Goal: Use online tool/utility: Utilize a website feature to perform a specific function

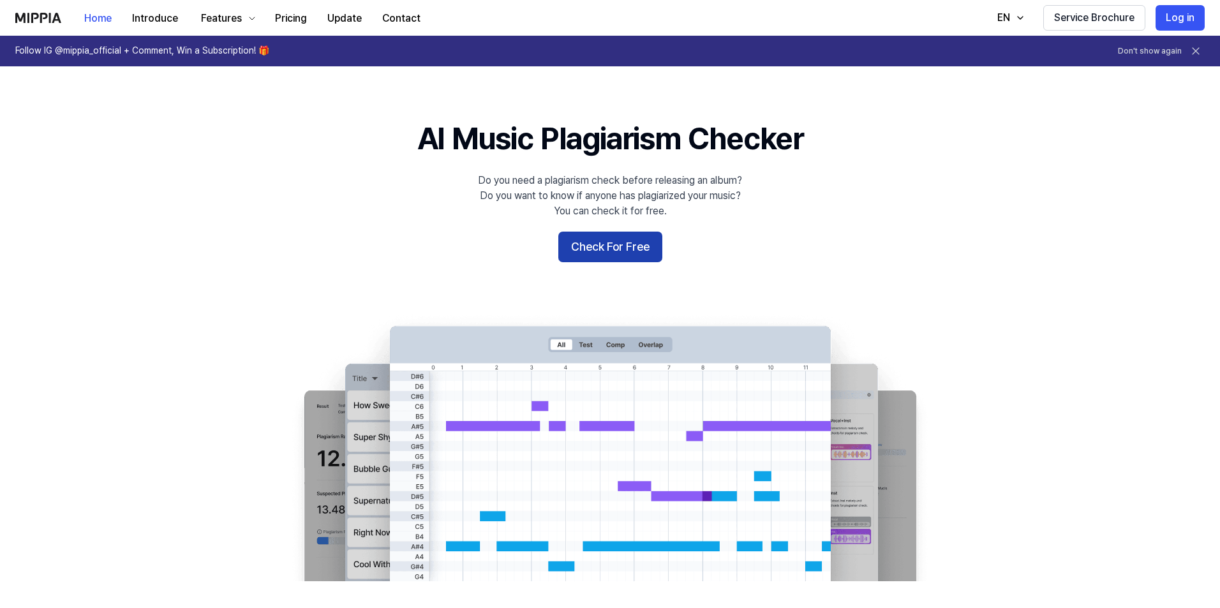
click at [628, 248] on button "Check For Free" at bounding box center [610, 247] width 104 height 31
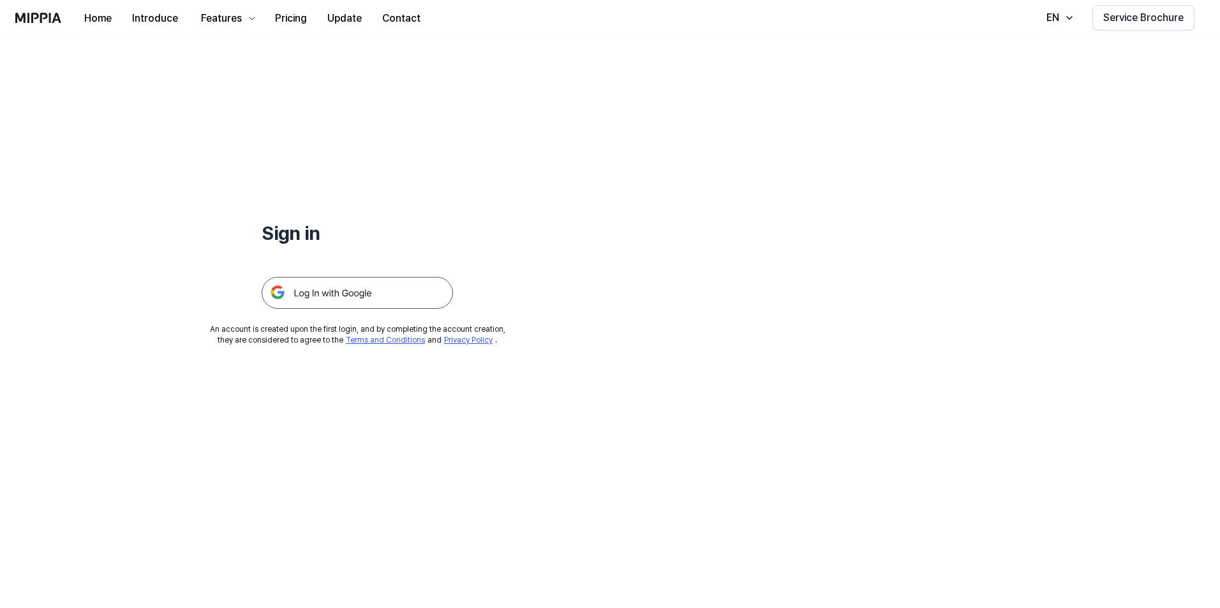
click at [318, 293] on img at bounding box center [357, 293] width 191 height 32
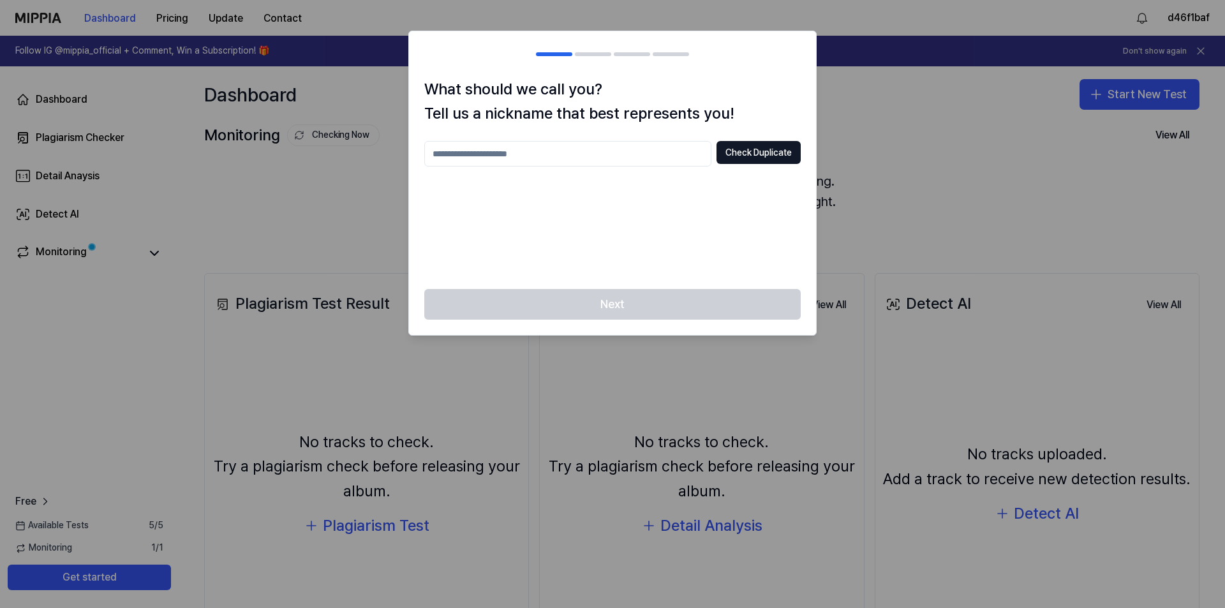
click at [502, 149] on input "text" at bounding box center [567, 154] width 287 height 26
click at [762, 153] on button "Check Duplicate" at bounding box center [758, 152] width 84 height 23
click at [565, 161] on input "****" at bounding box center [567, 154] width 287 height 26
type input "**********"
click at [739, 147] on button "Check Duplicate" at bounding box center [758, 152] width 84 height 23
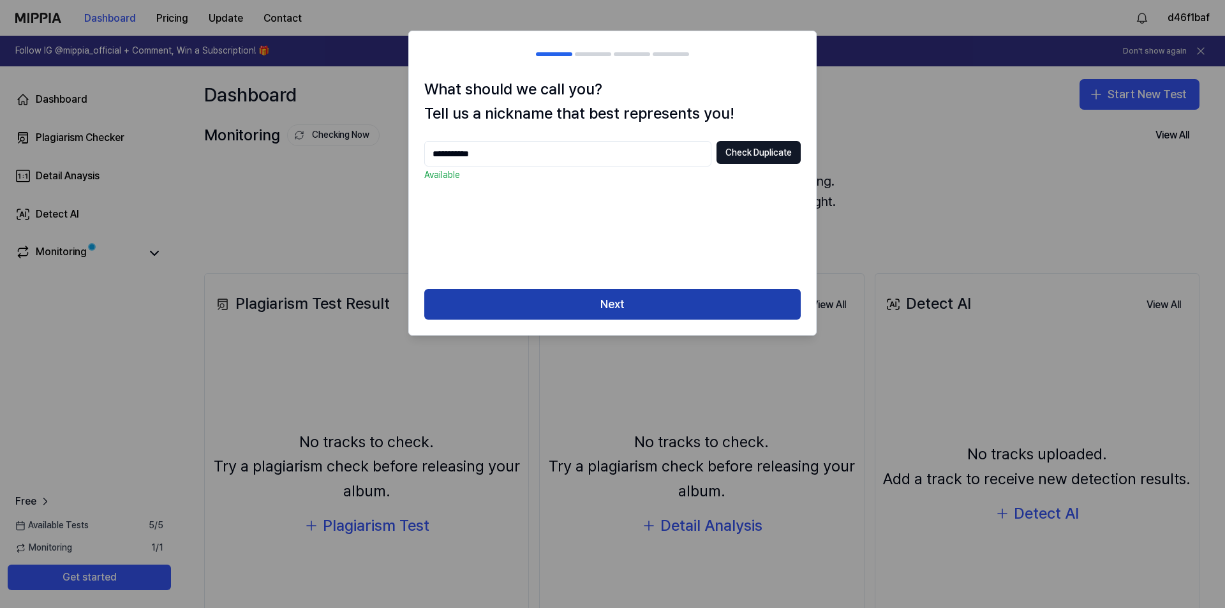
drag, startPoint x: 602, startPoint y: 292, endPoint x: 609, endPoint y: 294, distance: 6.9
click at [602, 292] on button "Next" at bounding box center [612, 304] width 376 height 31
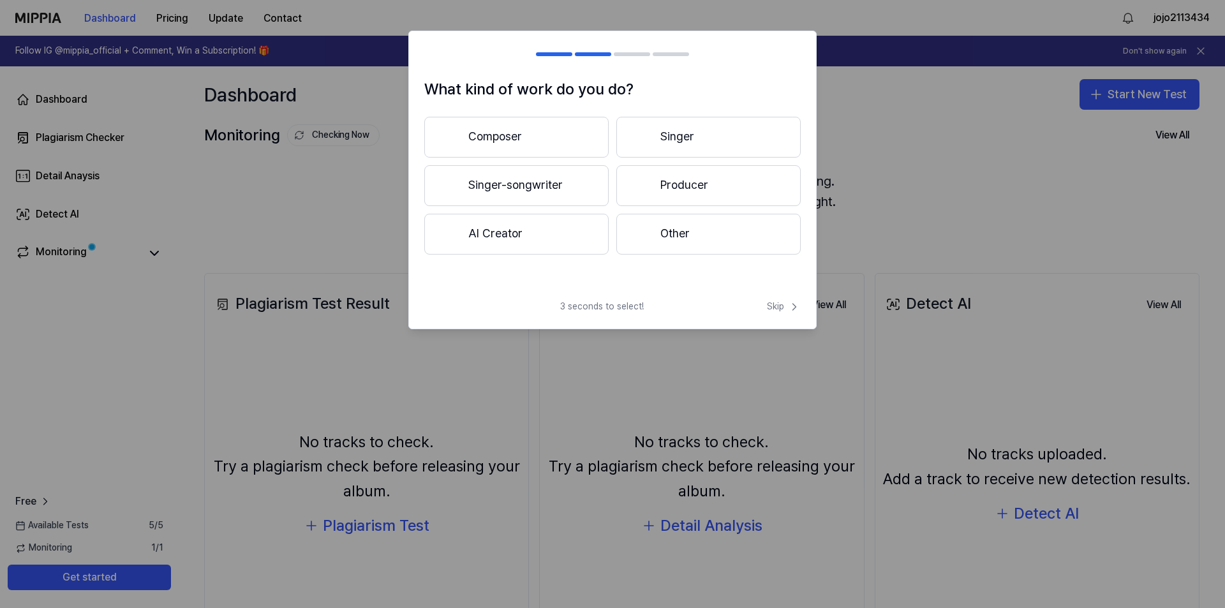
click at [667, 133] on button "Singer" at bounding box center [708, 137] width 184 height 41
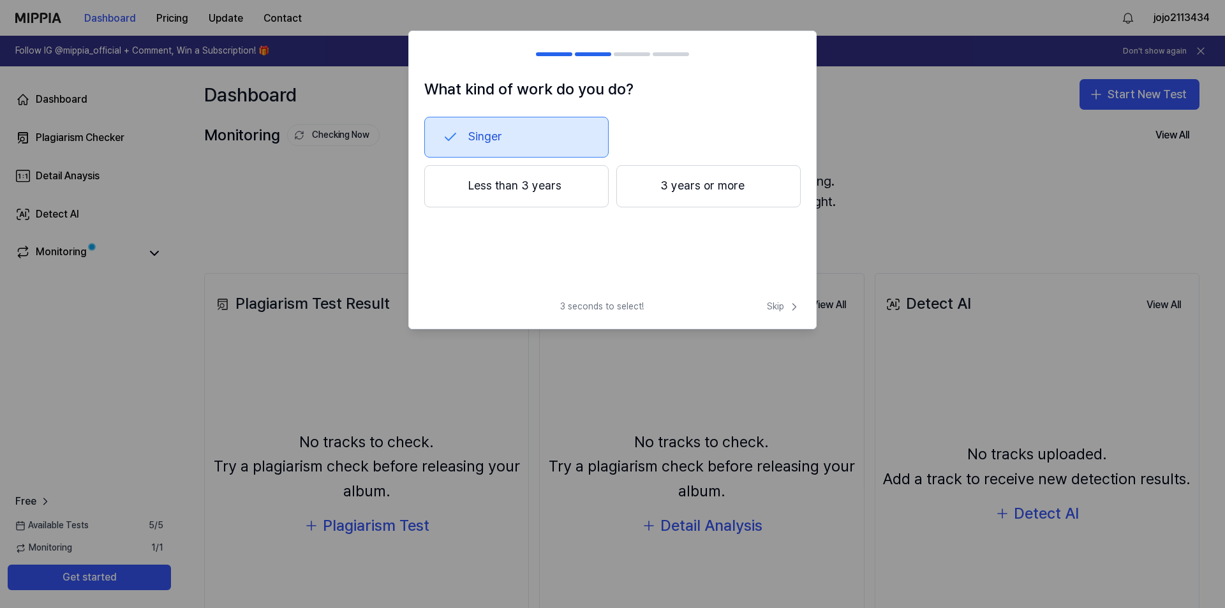
click at [560, 191] on button "Less than 3 years" at bounding box center [516, 186] width 184 height 42
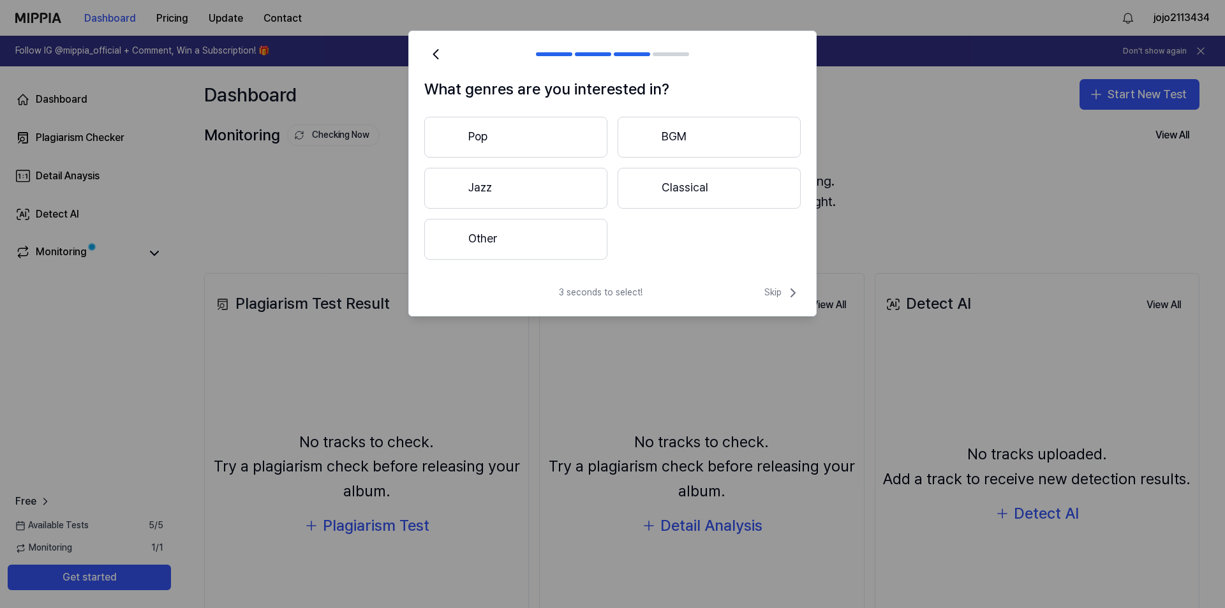
click at [519, 240] on button "Other" at bounding box center [515, 239] width 183 height 41
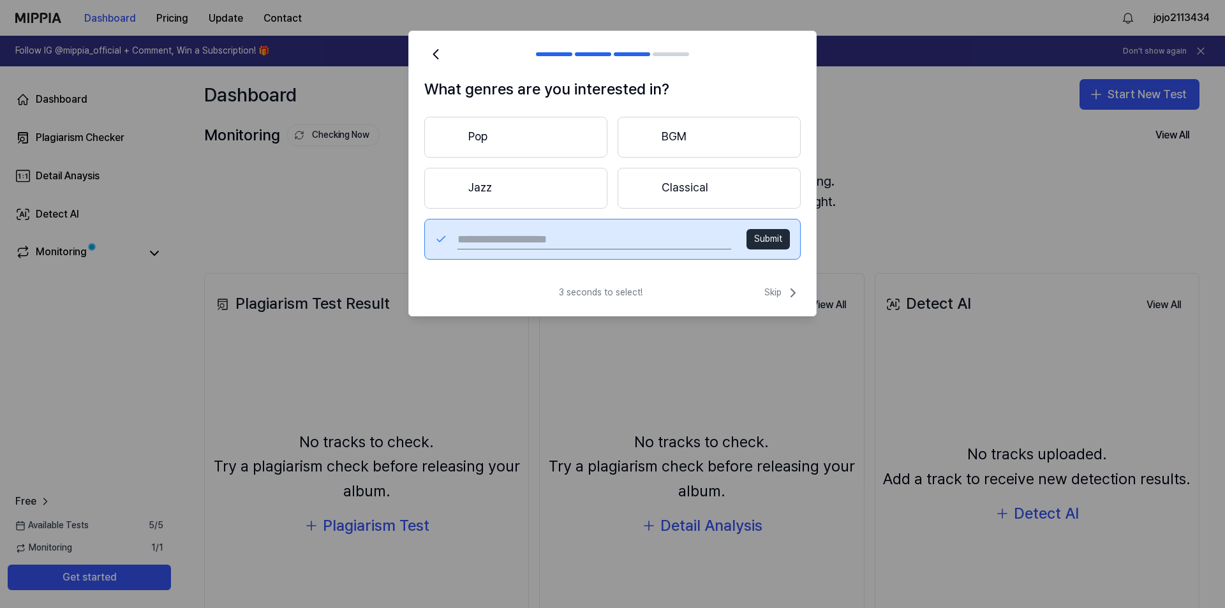
click at [570, 232] on input "text" at bounding box center [594, 239] width 274 height 20
type input "**********"
click at [777, 240] on button "Submit" at bounding box center [767, 239] width 43 height 20
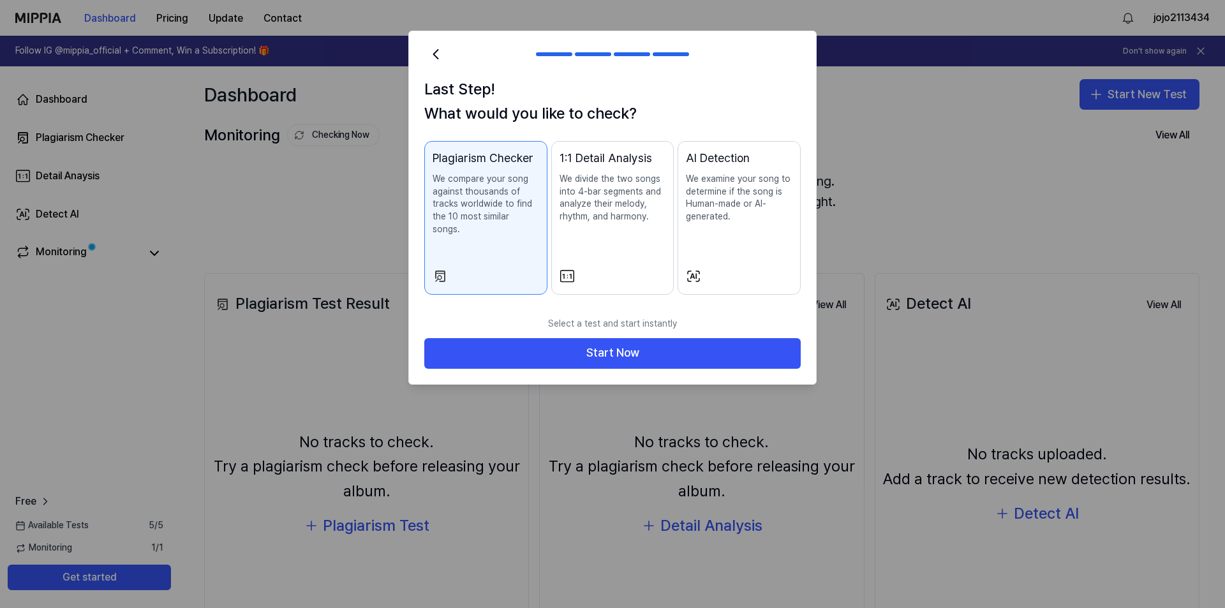
click at [599, 226] on div "1:1 Detail Analysis We divide the two songs into 4-bar segments and analyze the…" at bounding box center [613, 198] width 107 height 99
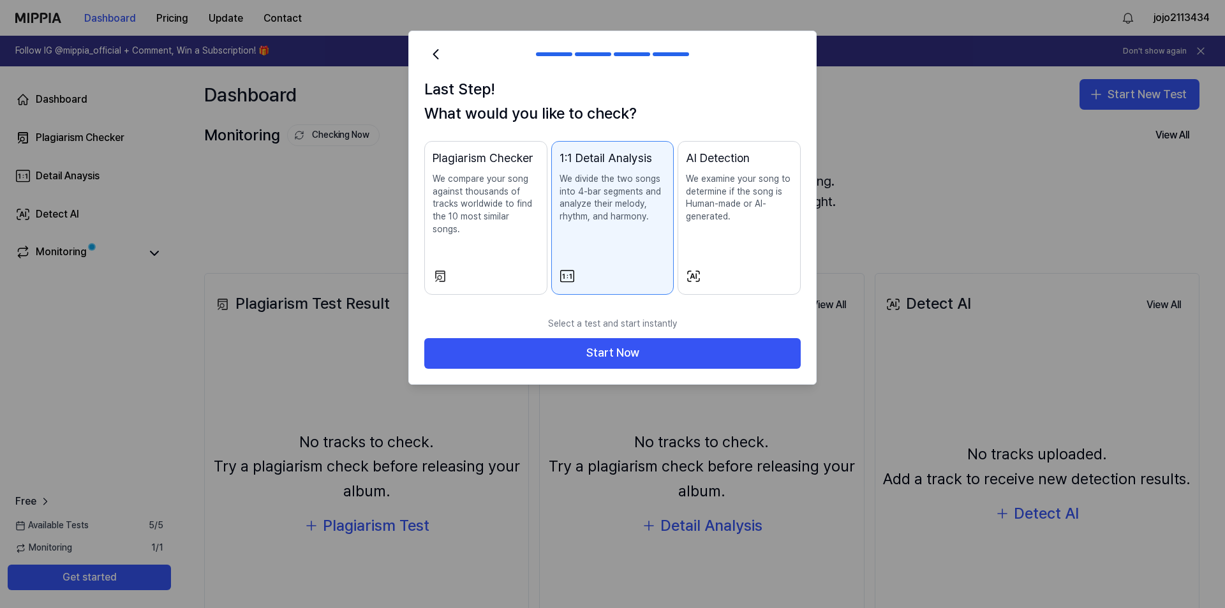
click at [712, 215] on p "We examine your song to determine if the song is Human-made or AI-generated." at bounding box center [739, 198] width 107 height 50
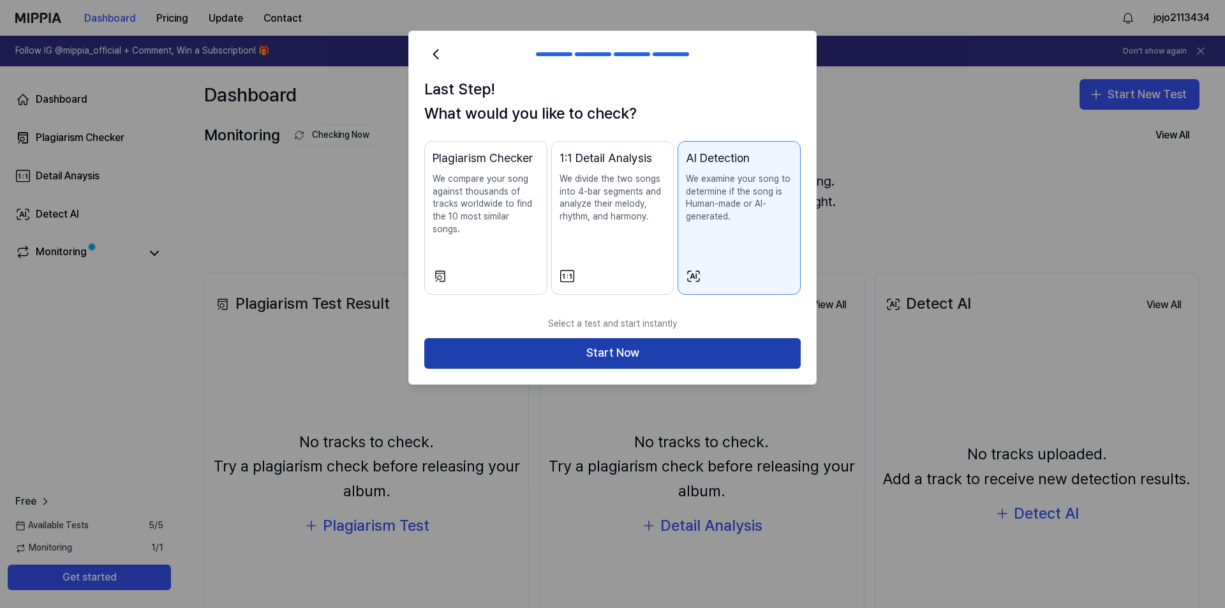
click at [684, 338] on button "Start Now" at bounding box center [612, 353] width 376 height 31
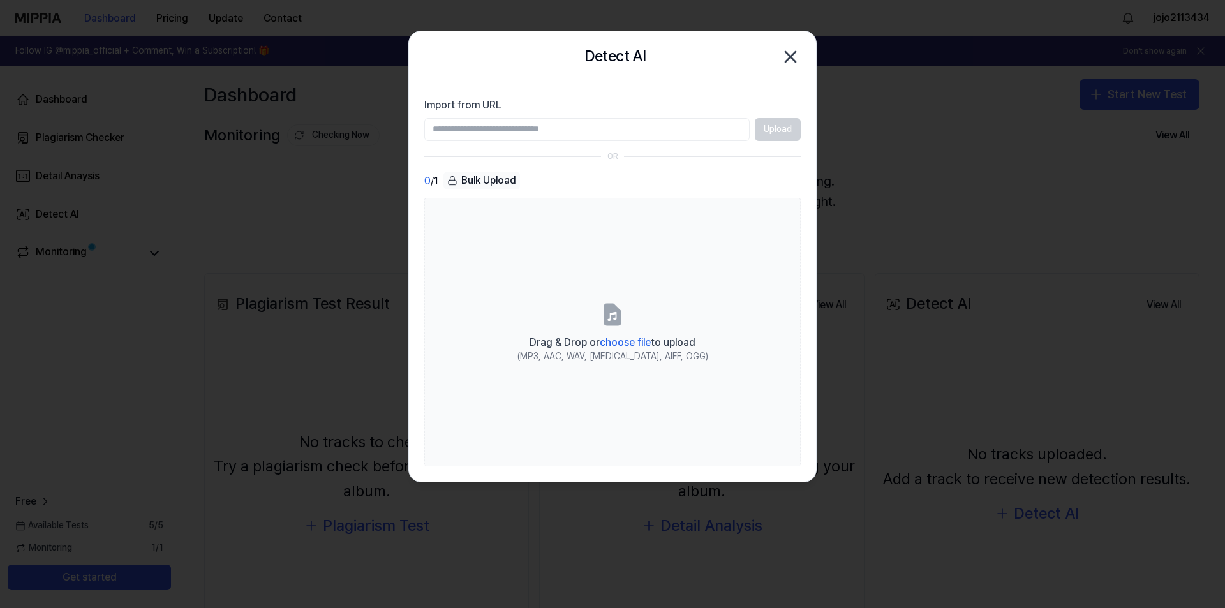
click at [523, 136] on input "Import from URL" at bounding box center [586, 129] width 325 height 23
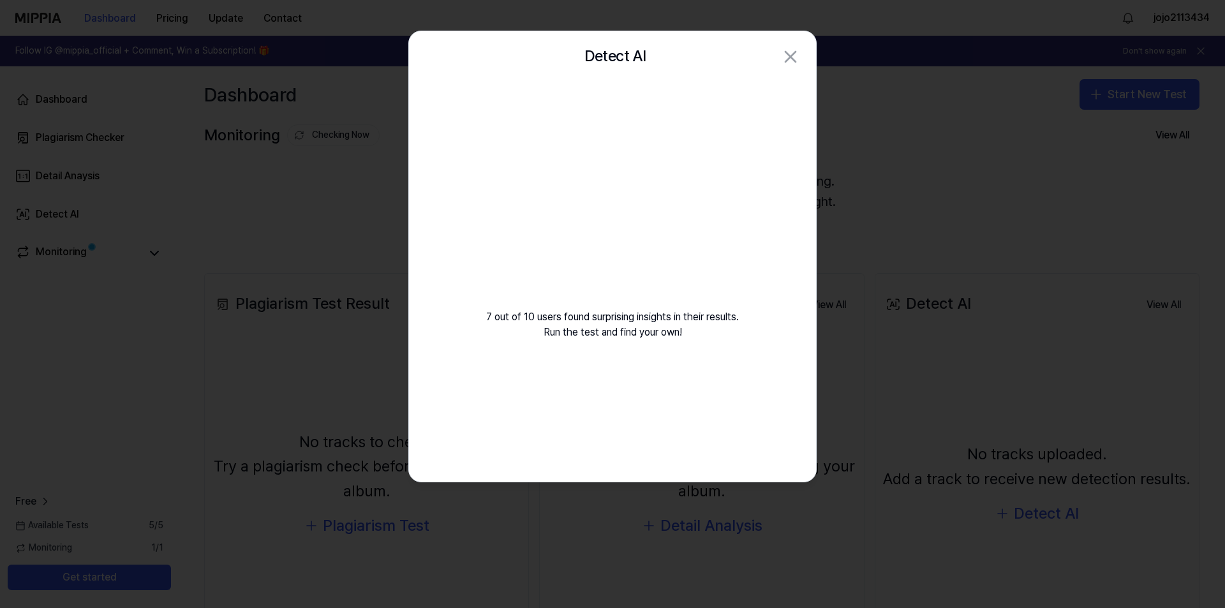
click at [354, 511] on div at bounding box center [612, 304] width 1225 height 608
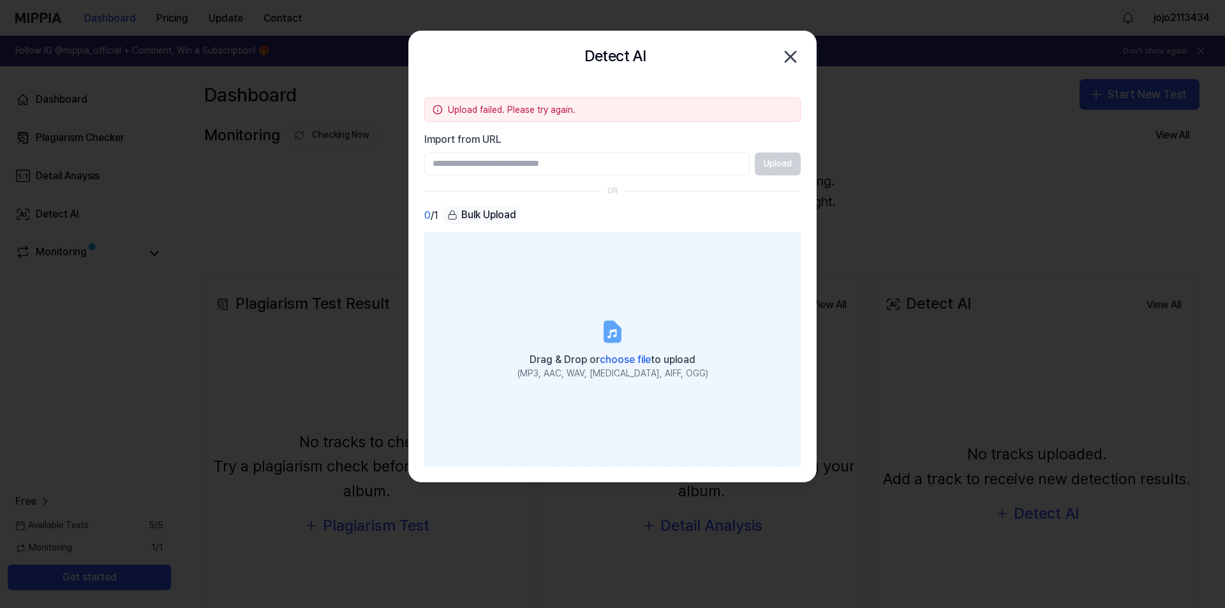
click at [561, 303] on label "Drag & Drop or choose file to upload (MP3, AAC, WAV, FLAC, AIFF, OGG)" at bounding box center [612, 348] width 376 height 233
click at [0, 0] on input "Drag & Drop or choose file to upload (MP3, AAC, WAV, FLAC, AIFF, OGG)" at bounding box center [0, 0] width 0 height 0
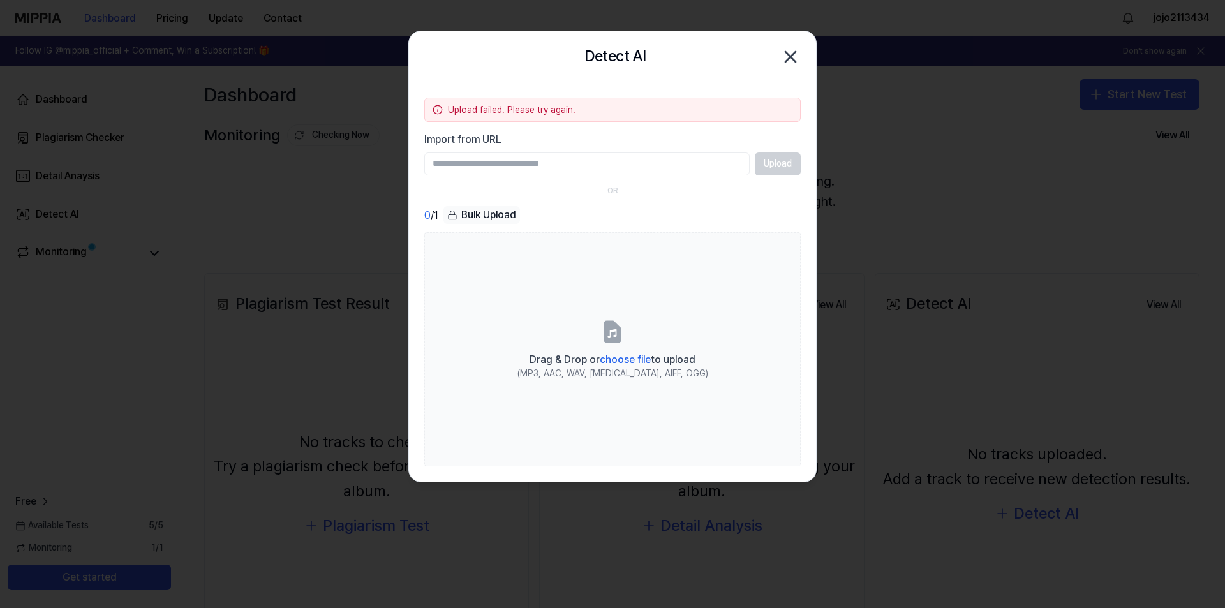
click at [799, 58] on icon "button" at bounding box center [790, 57] width 20 height 20
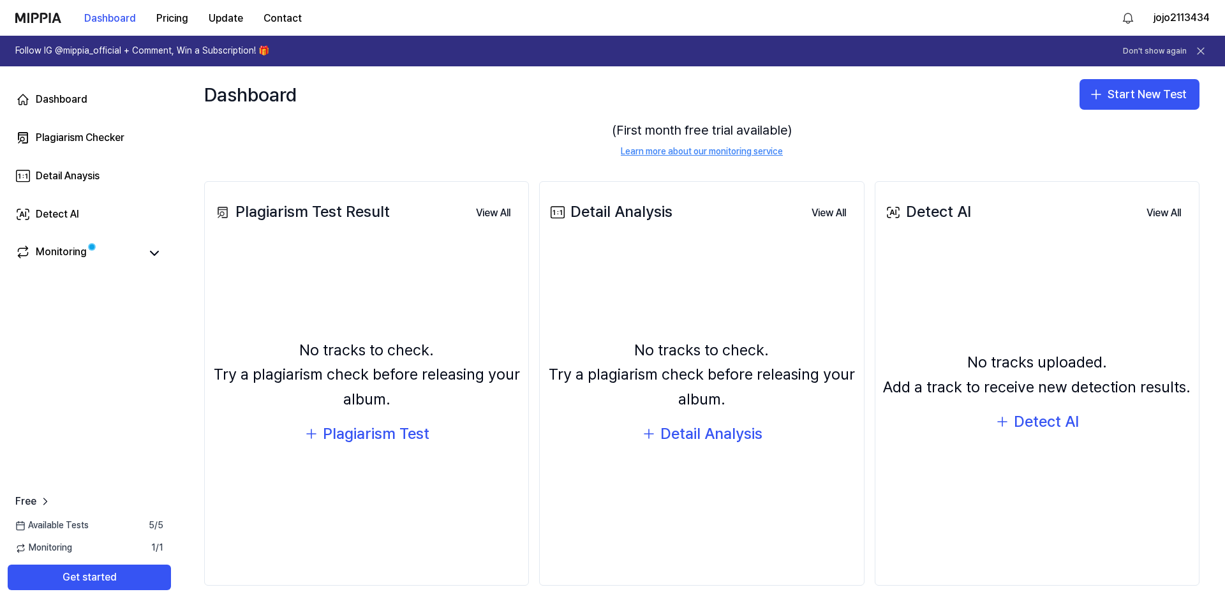
scroll to position [95, 0]
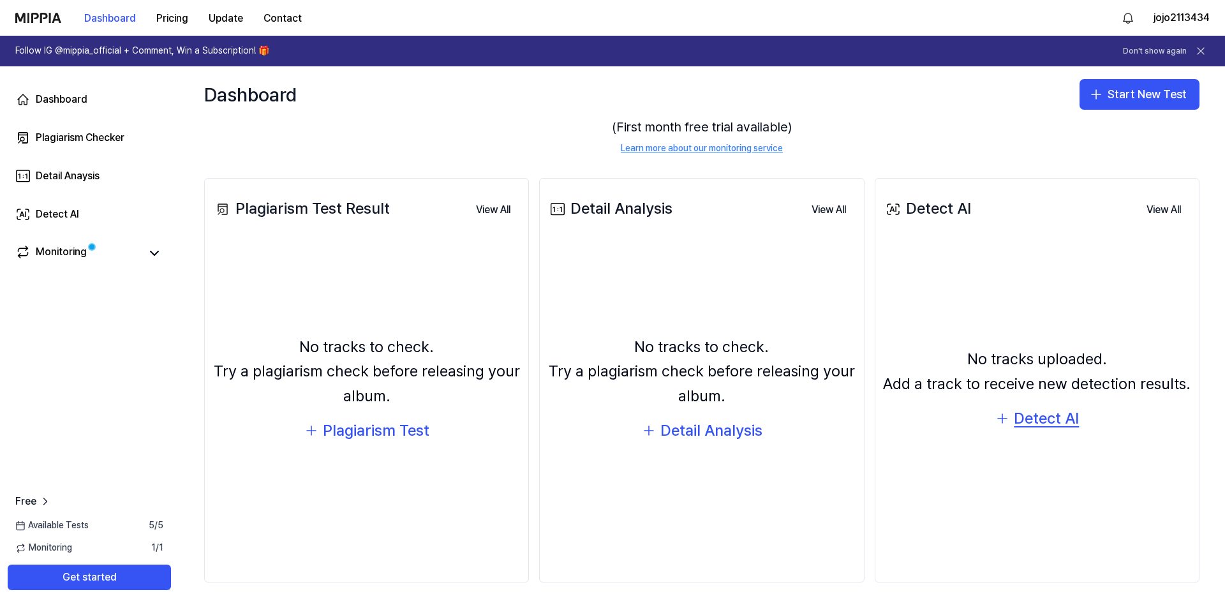
click at [1028, 420] on div "Detect AI" at bounding box center [1046, 418] width 65 height 24
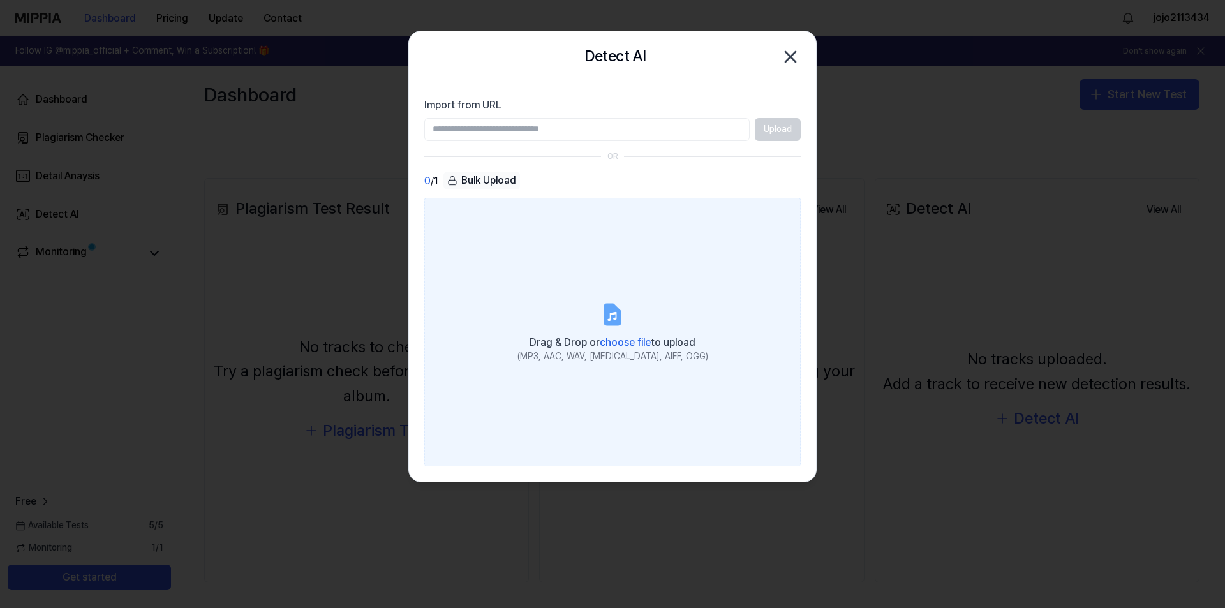
click at [602, 340] on span "choose file" at bounding box center [625, 342] width 51 height 12
click at [0, 0] on input "Drag & Drop or choose file to upload (MP3, AAC, WAV, FLAC, AIFF, OGG)" at bounding box center [0, 0] width 0 height 0
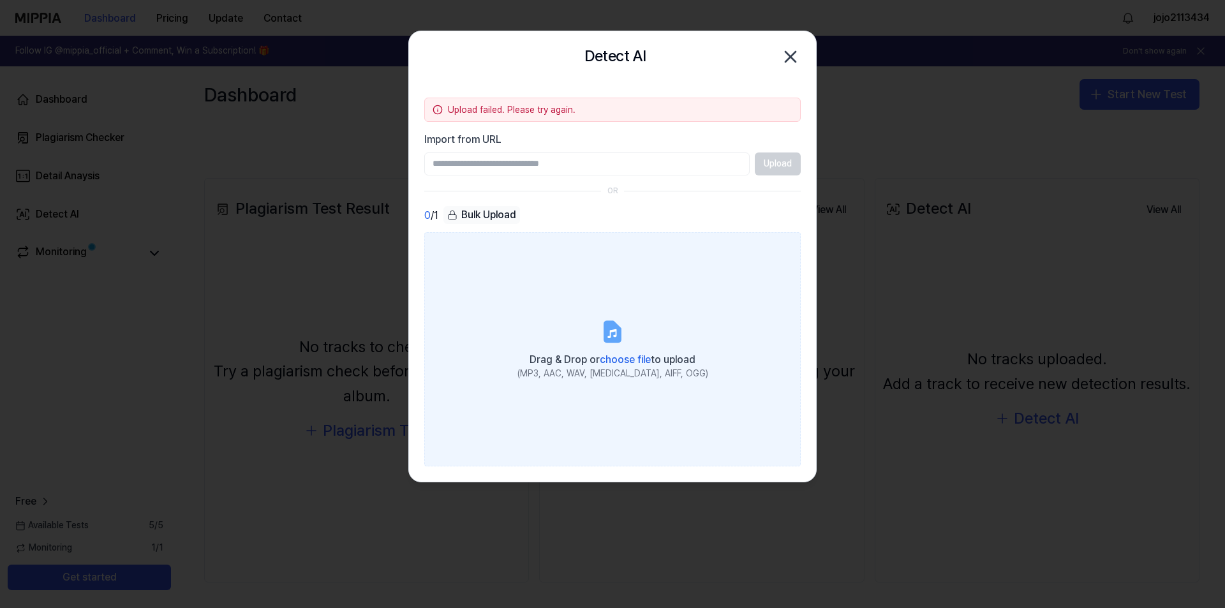
click at [793, 56] on icon "button" at bounding box center [790, 57] width 20 height 20
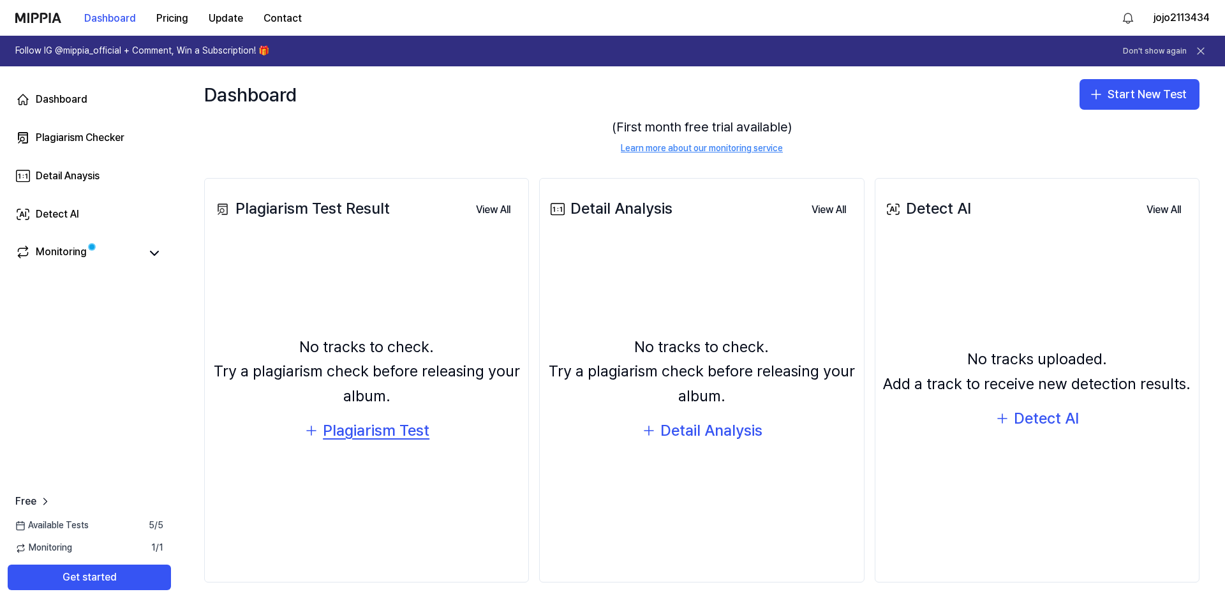
click at [411, 438] on div "Plagiarism Test" at bounding box center [376, 431] width 107 height 24
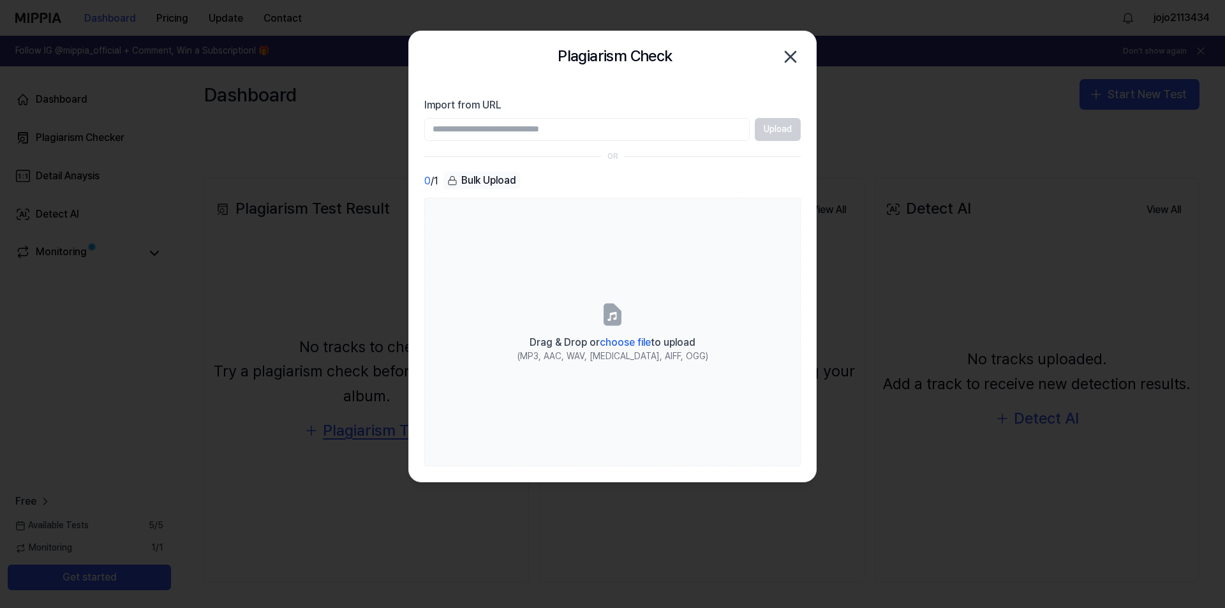
click at [411, 438] on body "**********" at bounding box center [612, 304] width 1225 height 608
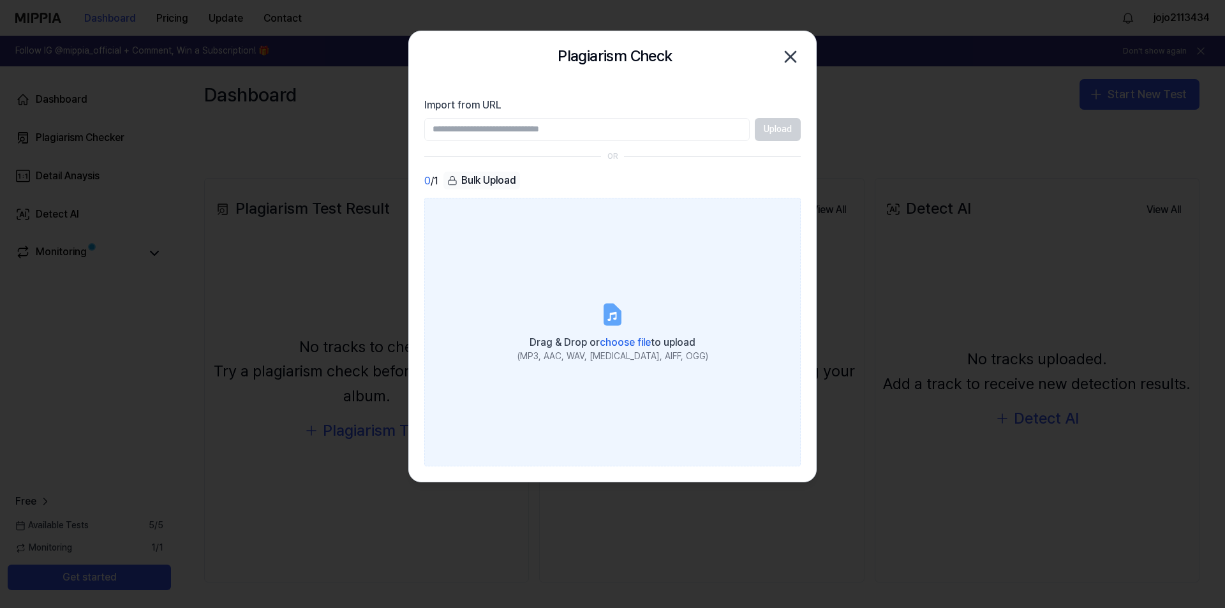
click at [582, 367] on label "Drag & Drop or choose file to upload (MP3, AAC, WAV, FLAC, AIFF, OGG)" at bounding box center [612, 332] width 376 height 268
click at [0, 0] on input "Drag & Drop or choose file to upload (MP3, AAC, WAV, FLAC, AIFF, OGG)" at bounding box center [0, 0] width 0 height 0
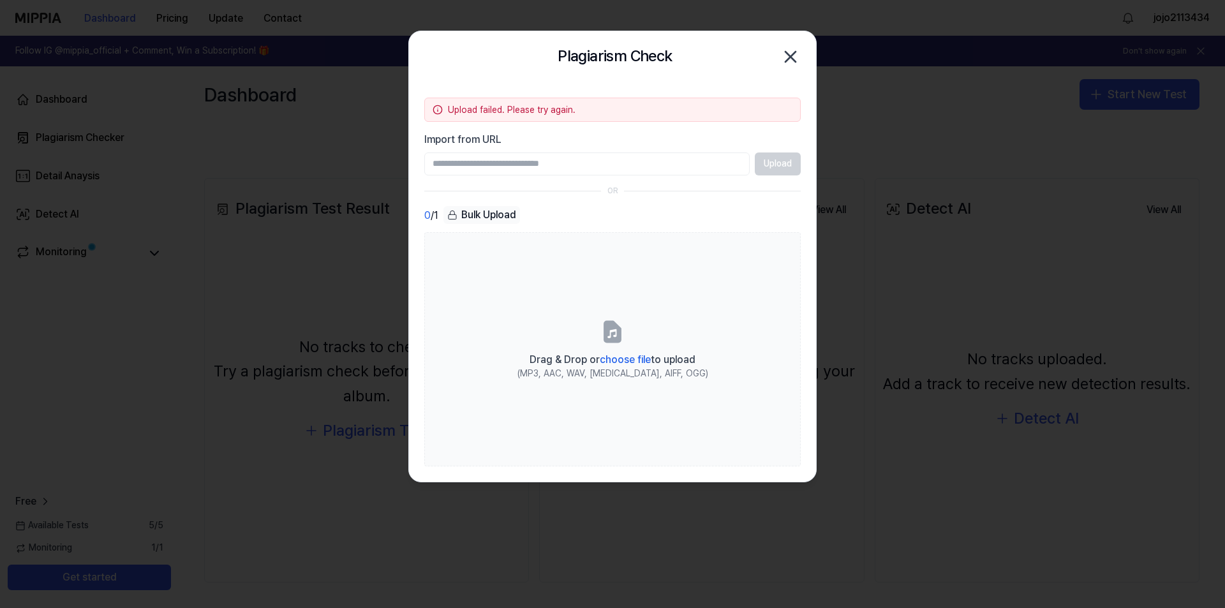
click at [797, 50] on icon "button" at bounding box center [790, 57] width 20 height 20
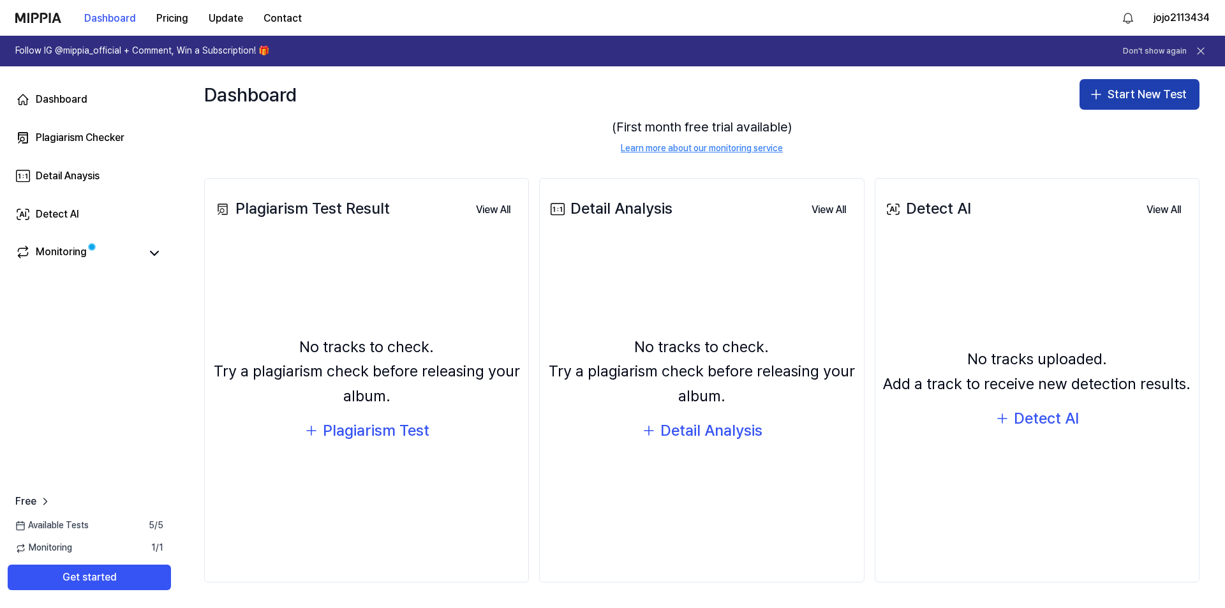
click at [1132, 102] on button "Start New Test" at bounding box center [1139, 94] width 120 height 31
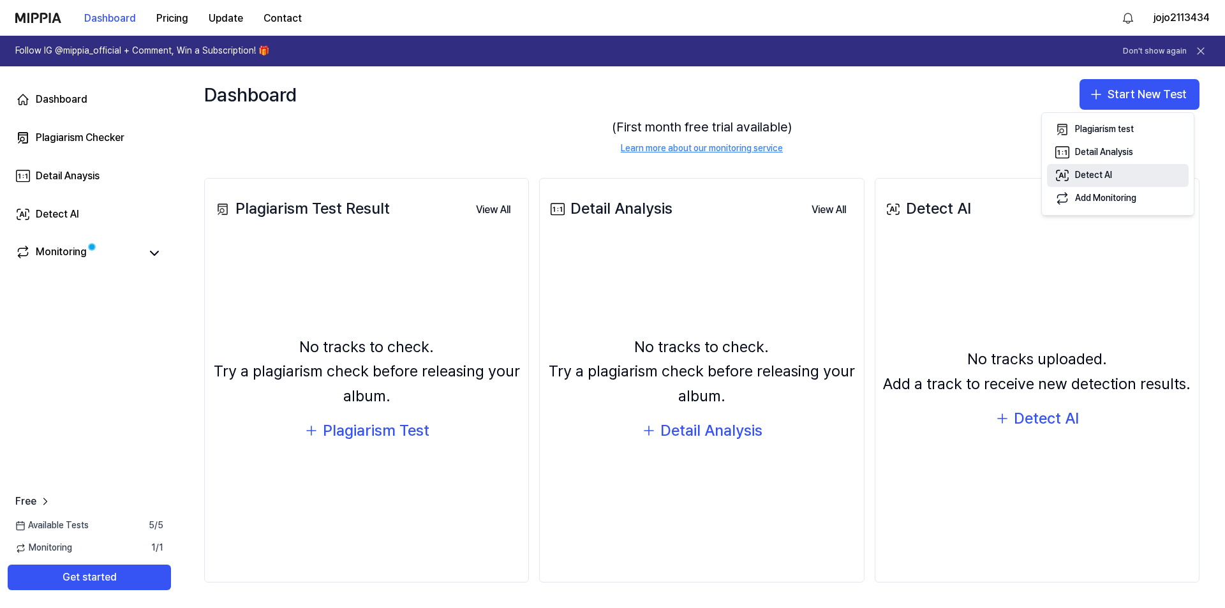
click at [1098, 179] on div "Detect AI" at bounding box center [1093, 175] width 37 height 13
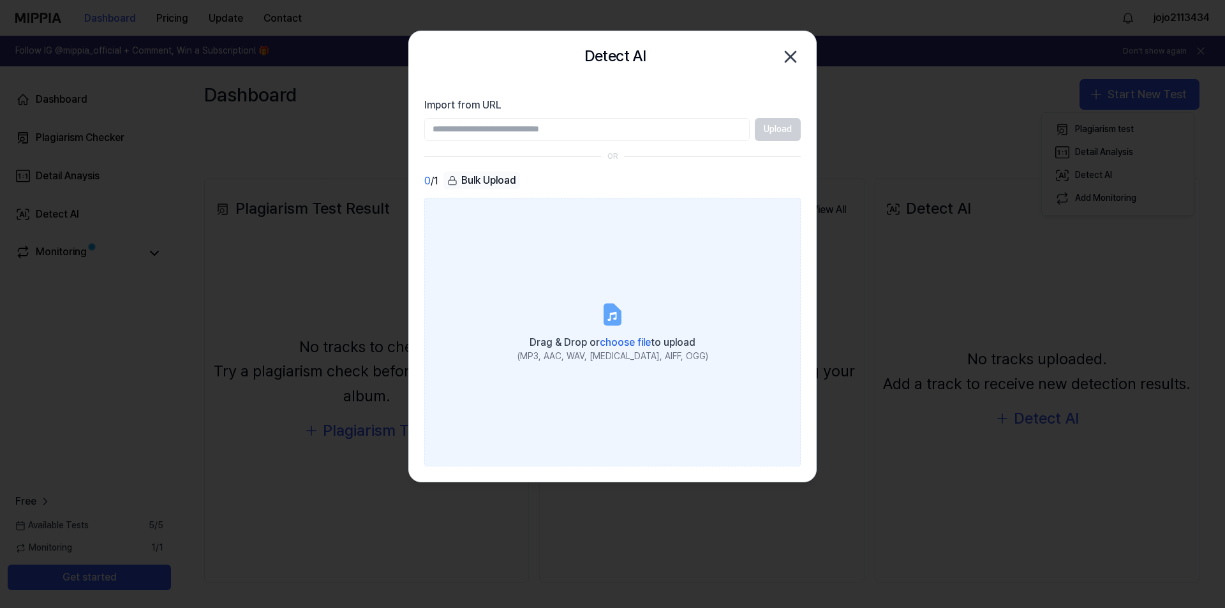
click at [562, 327] on label "Drag & Drop or choose file to upload (MP3, AAC, WAV, FLAC, AIFF, OGG)" at bounding box center [612, 332] width 376 height 268
click at [0, 0] on input "Drag & Drop or choose file to upload (MP3, AAC, WAV, FLAC, AIFF, OGG)" at bounding box center [0, 0] width 0 height 0
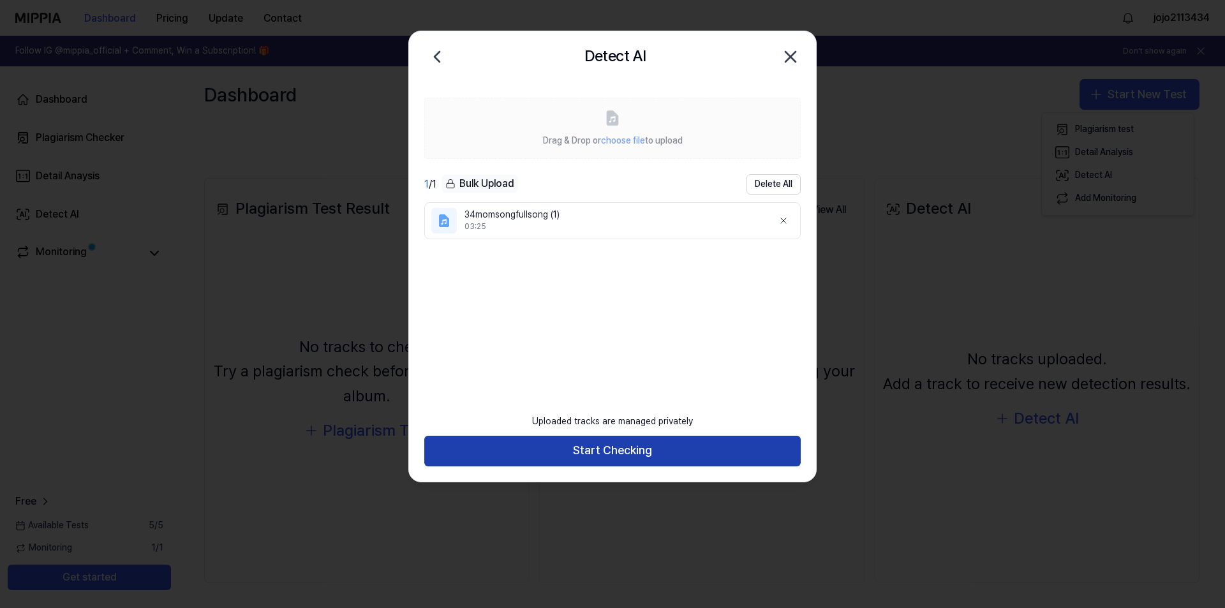
click at [639, 456] on button "Start Checking" at bounding box center [612, 451] width 376 height 31
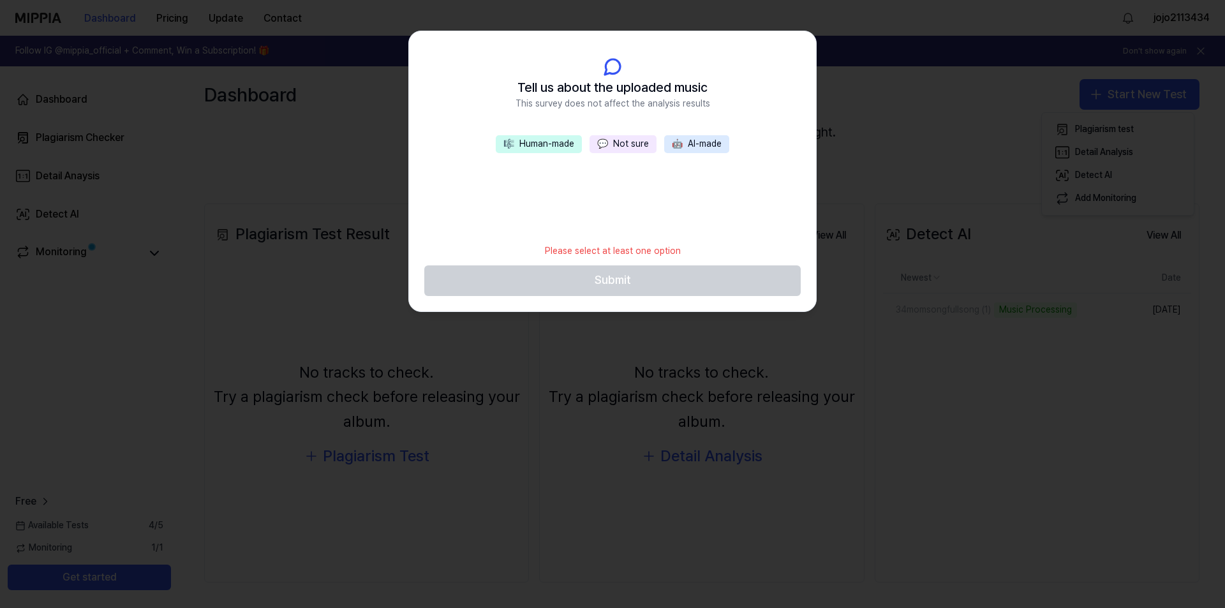
scroll to position [70, 0]
click at [623, 144] on button "💬 Not sure" at bounding box center [622, 144] width 67 height 18
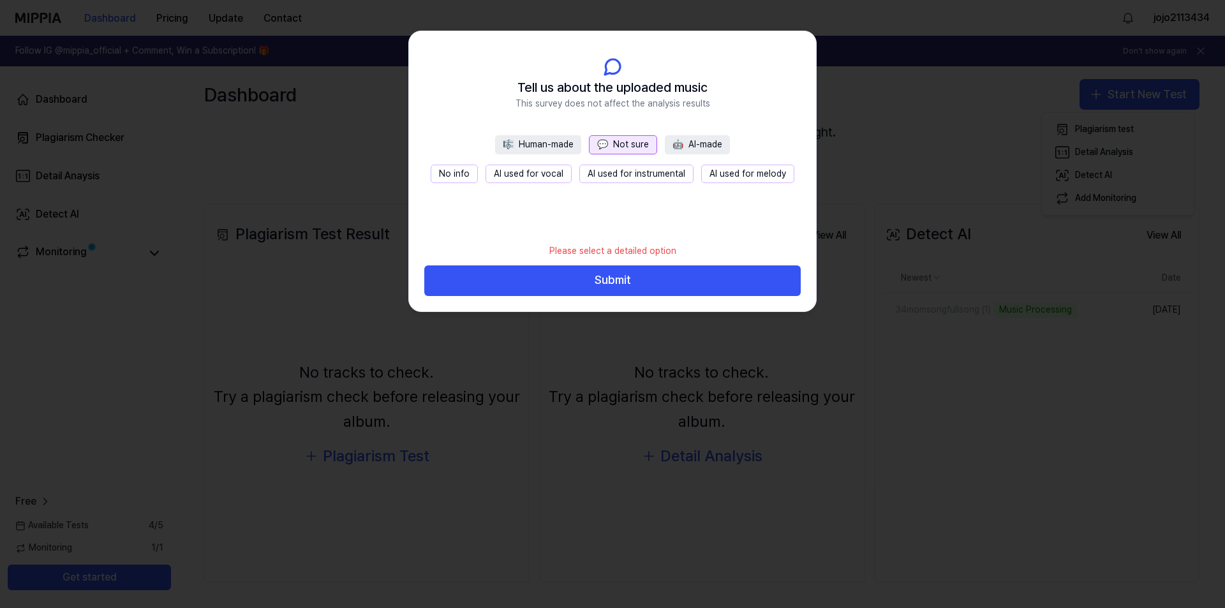
click at [626, 175] on button "AI used for instrumental" at bounding box center [636, 174] width 114 height 19
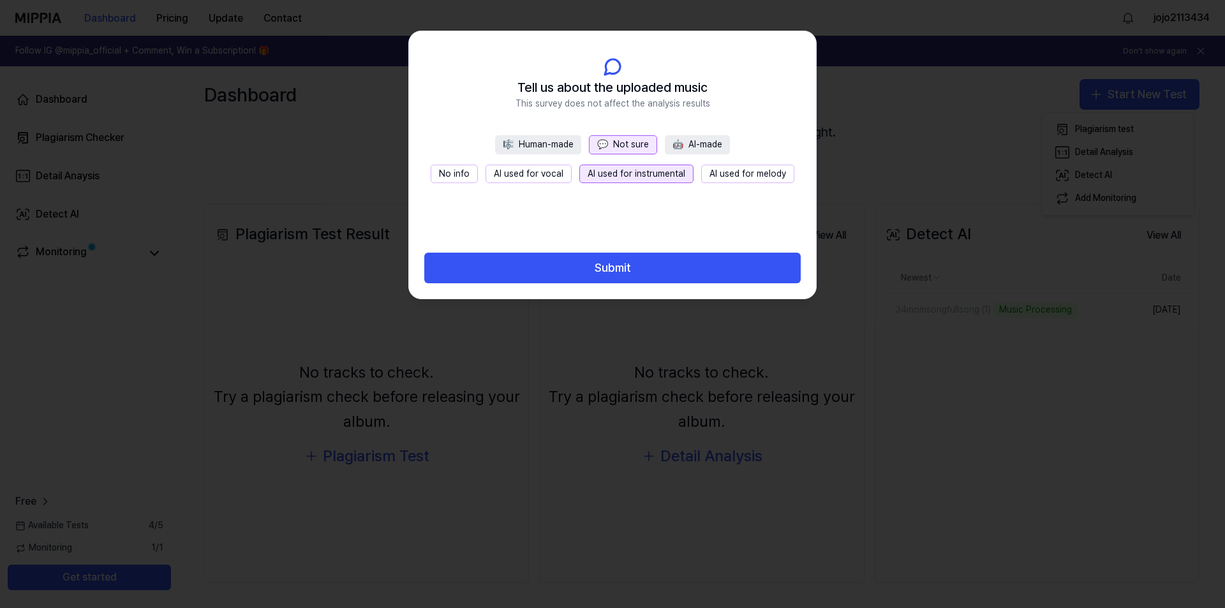
click at [734, 183] on button "AI used for melody" at bounding box center [747, 174] width 93 height 19
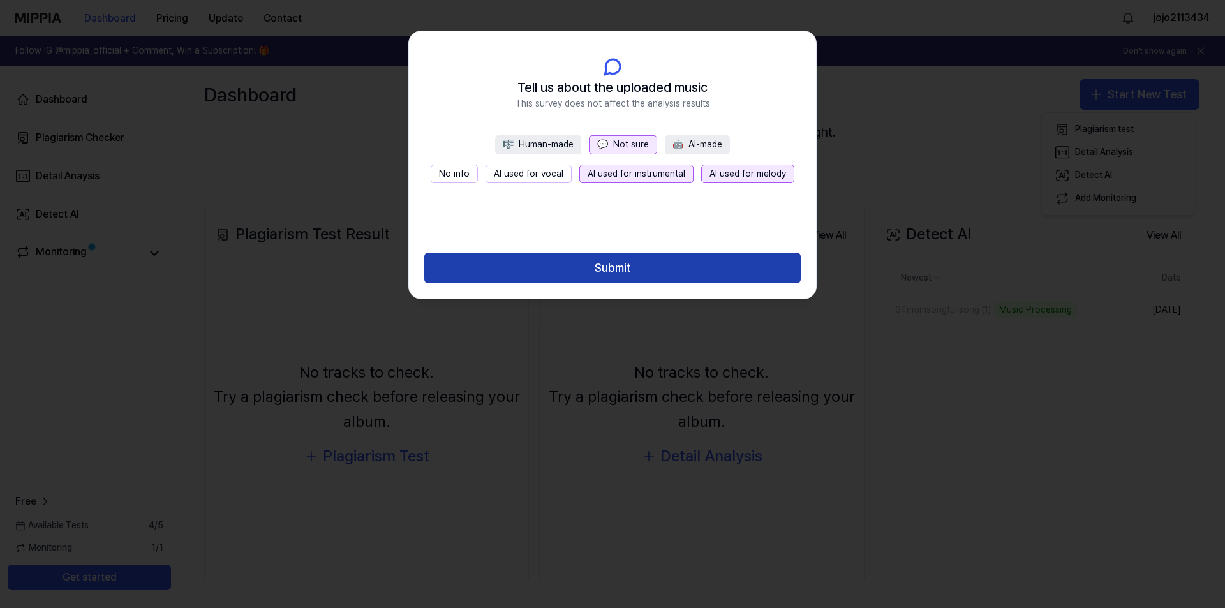
click at [686, 263] on button "Submit" at bounding box center [612, 268] width 376 height 31
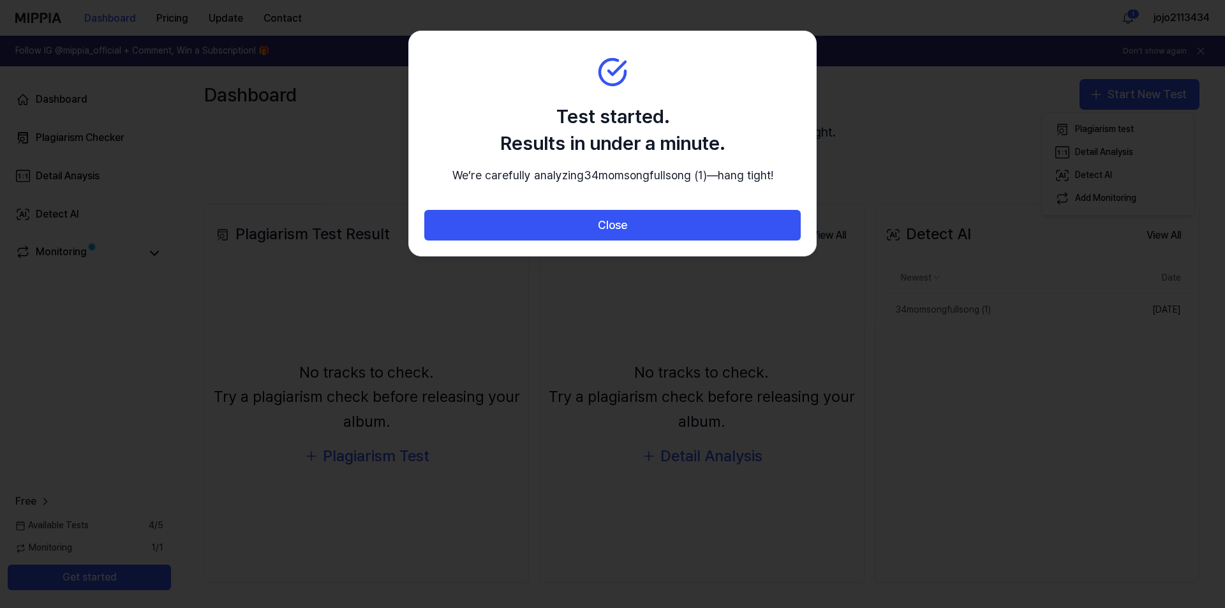
click at [415, 334] on div at bounding box center [612, 304] width 1225 height 608
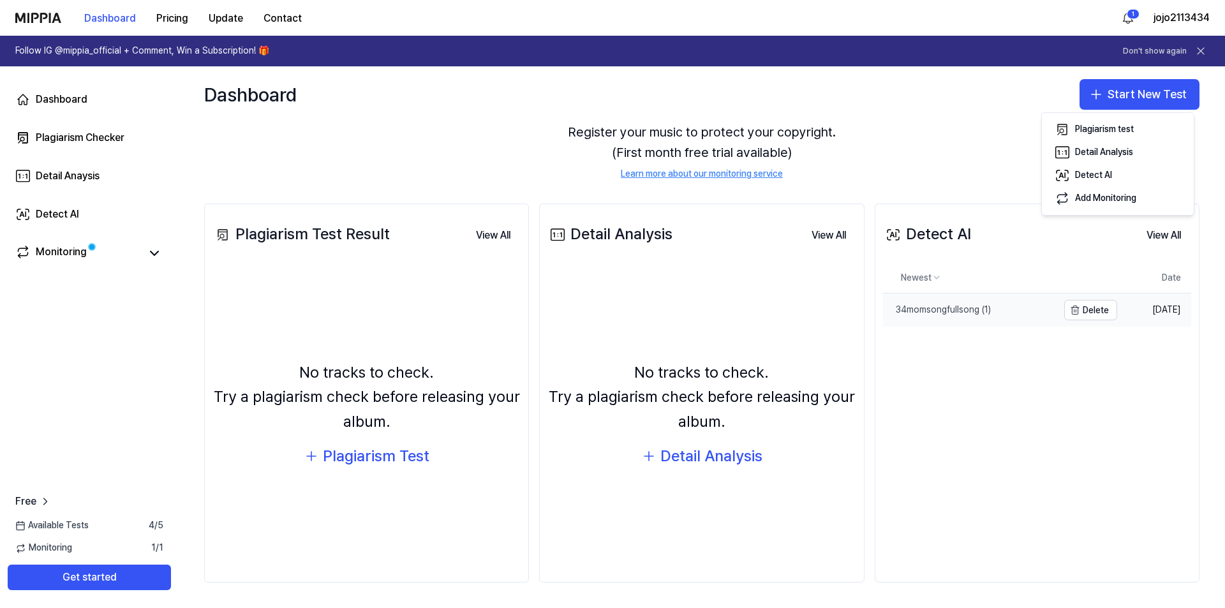
click at [947, 317] on link "34momsongfullsong (1)" at bounding box center [970, 309] width 175 height 33
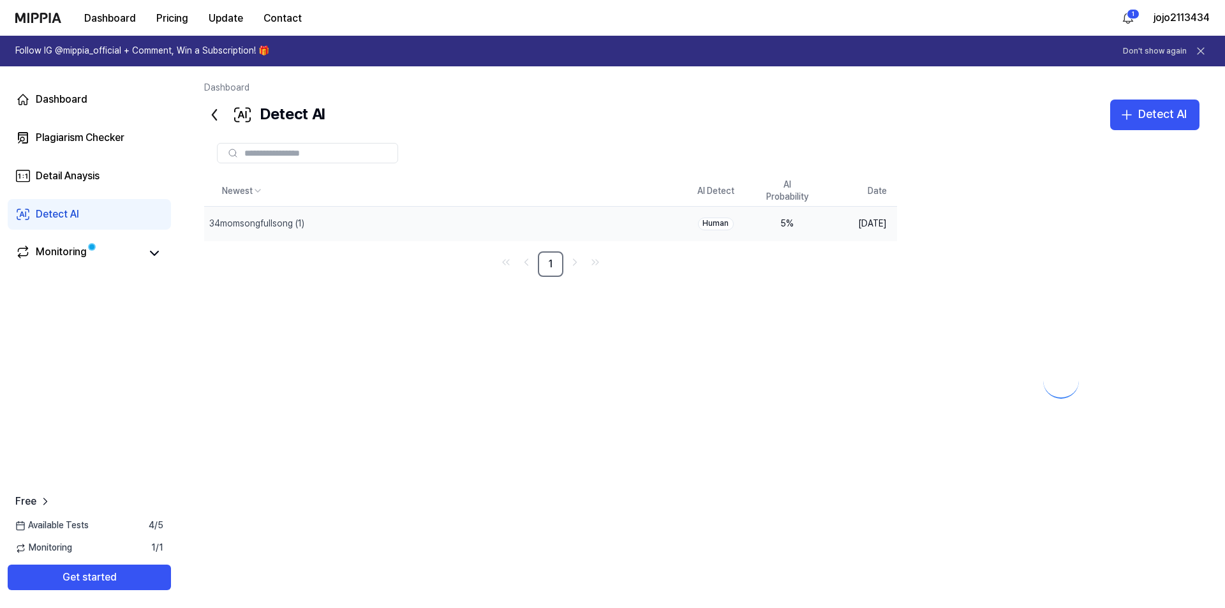
click at [947, 317] on div at bounding box center [1061, 371] width 277 height 390
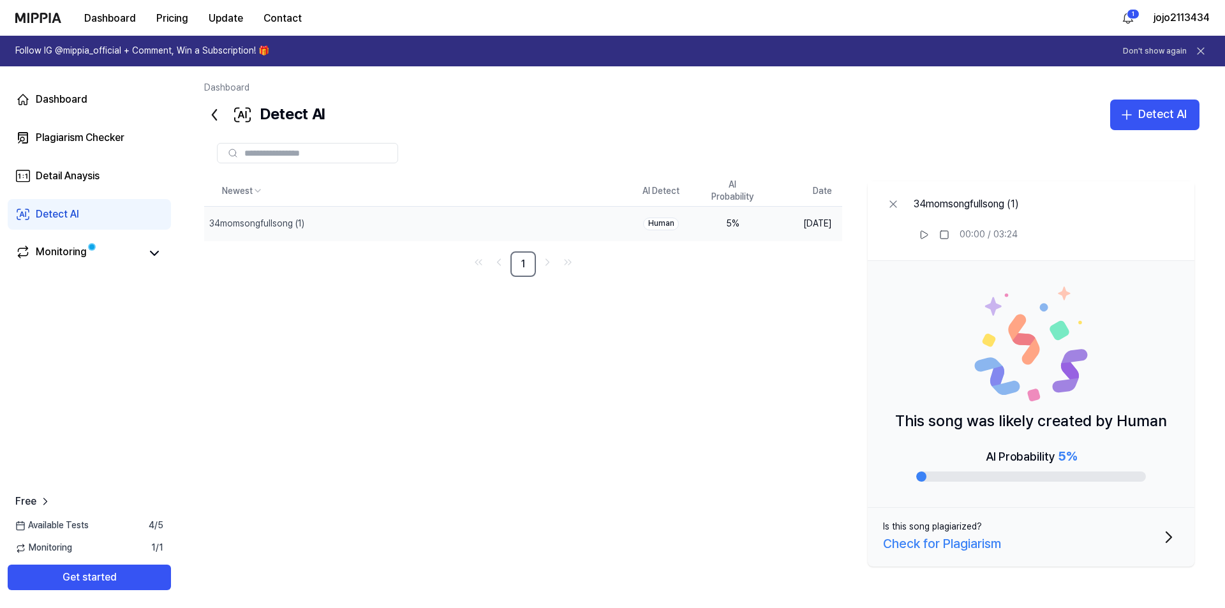
click at [924, 544] on div "Check for Plagiarism" at bounding box center [942, 543] width 118 height 20
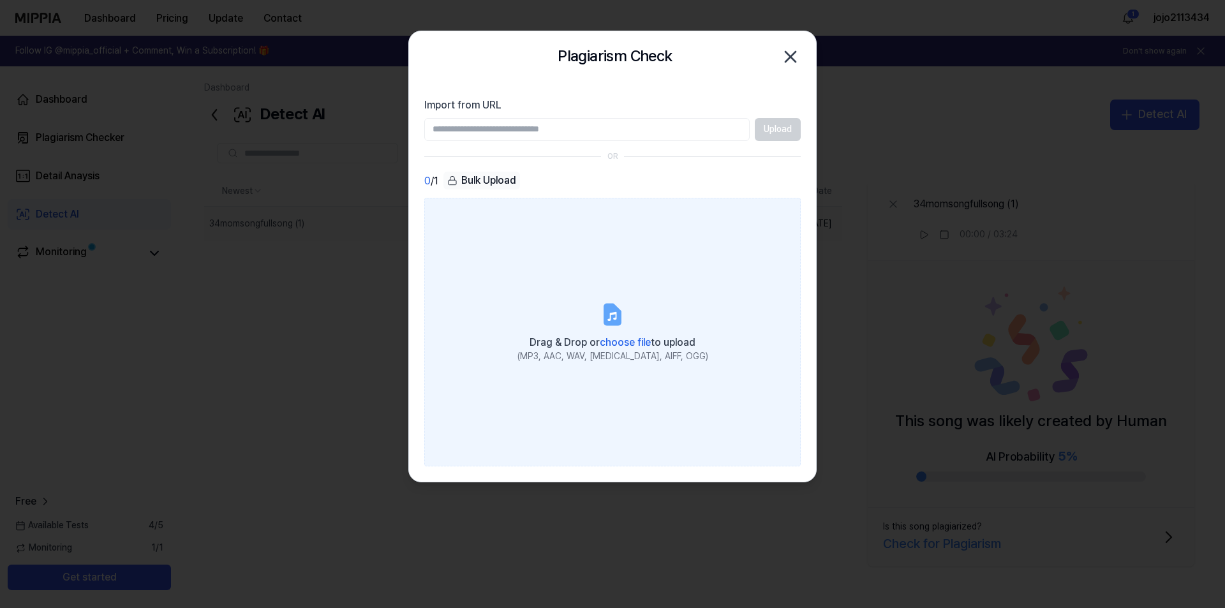
click at [541, 293] on label "Drag & Drop or choose file to upload (MP3, AAC, WAV, FLAC, AIFF, OGG)" at bounding box center [612, 332] width 376 height 268
click at [0, 0] on input "Drag & Drop or choose file to upload (MP3, AAC, WAV, FLAC, AIFF, OGG)" at bounding box center [0, 0] width 0 height 0
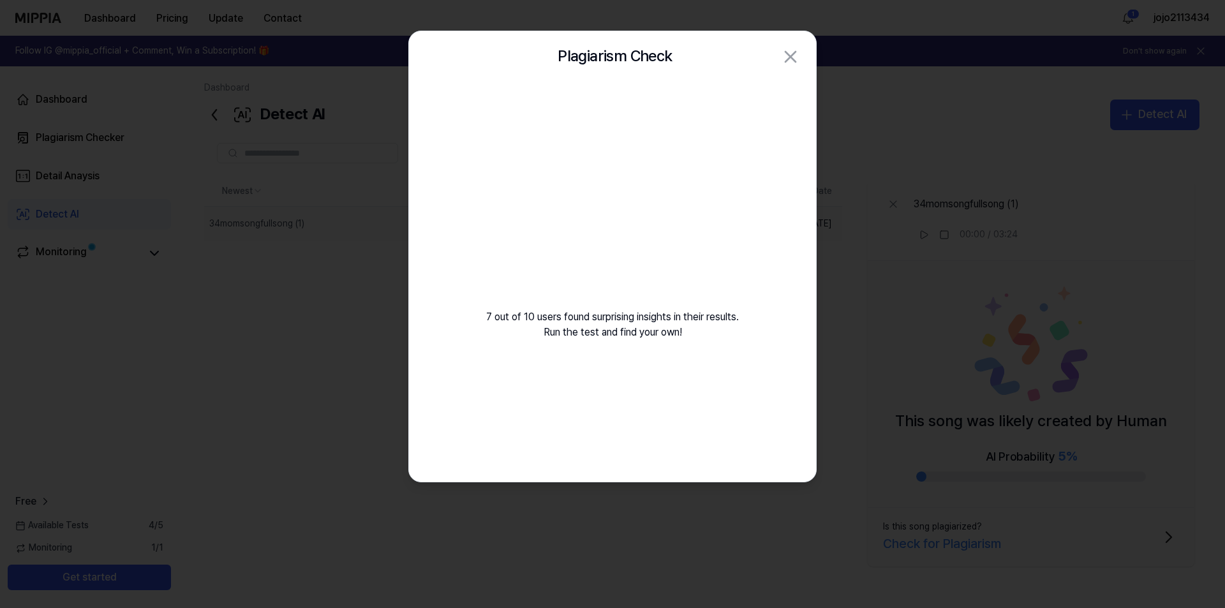
click at [930, 277] on div at bounding box center [612, 304] width 1225 height 608
click at [916, 330] on div at bounding box center [612, 304] width 1225 height 608
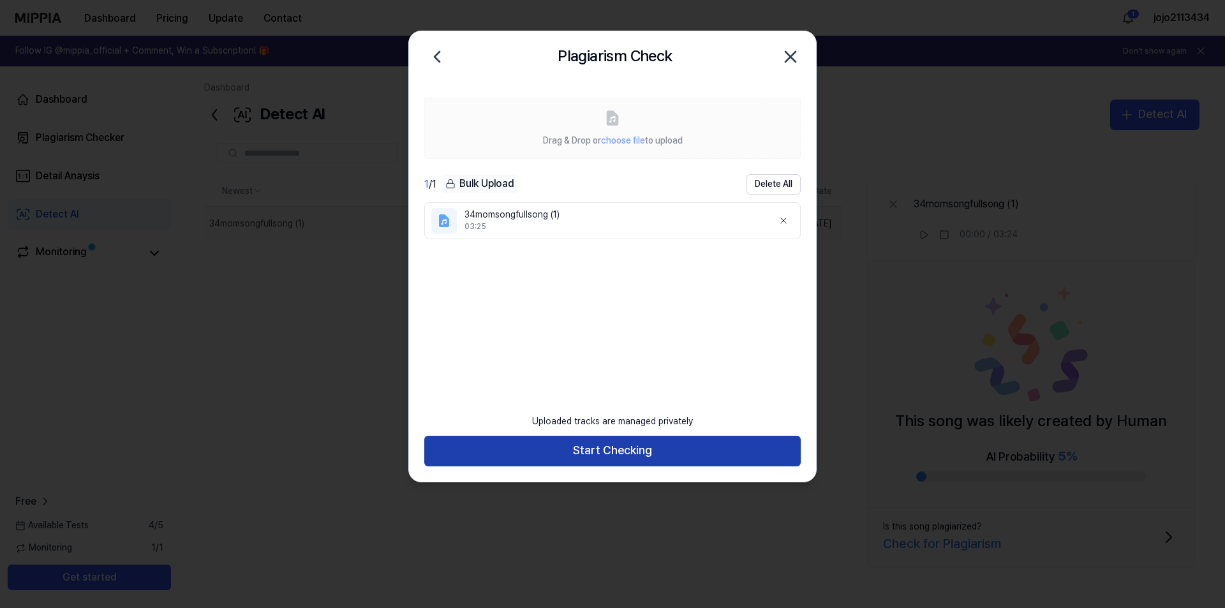
click at [664, 457] on button "Start Checking" at bounding box center [612, 451] width 376 height 31
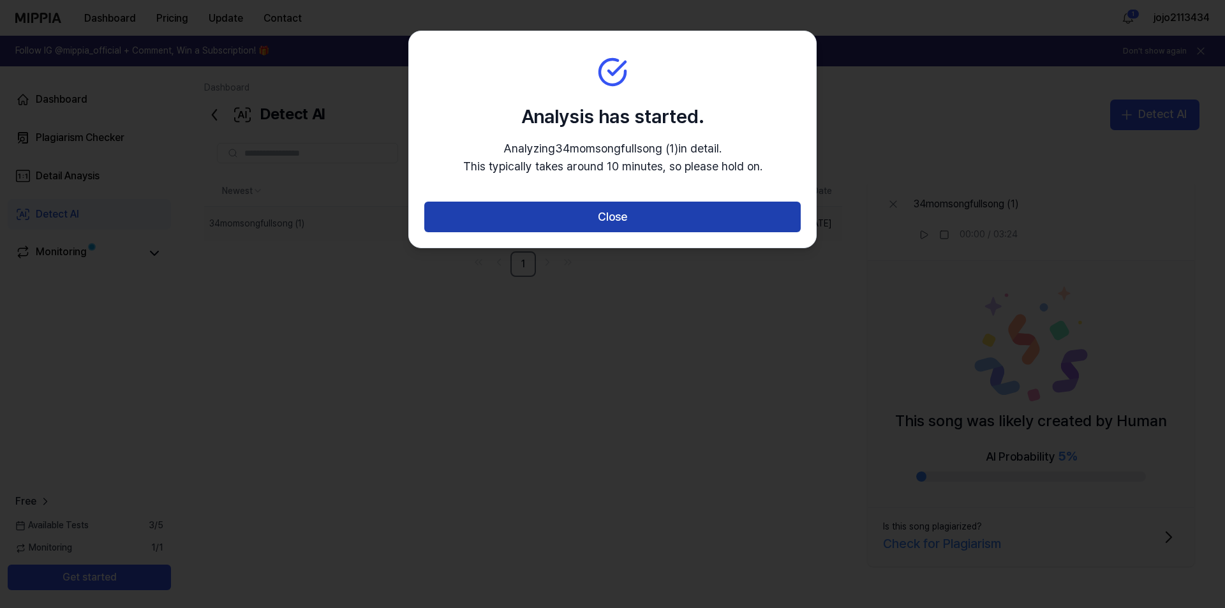
click at [661, 213] on button "Close" at bounding box center [612, 217] width 376 height 31
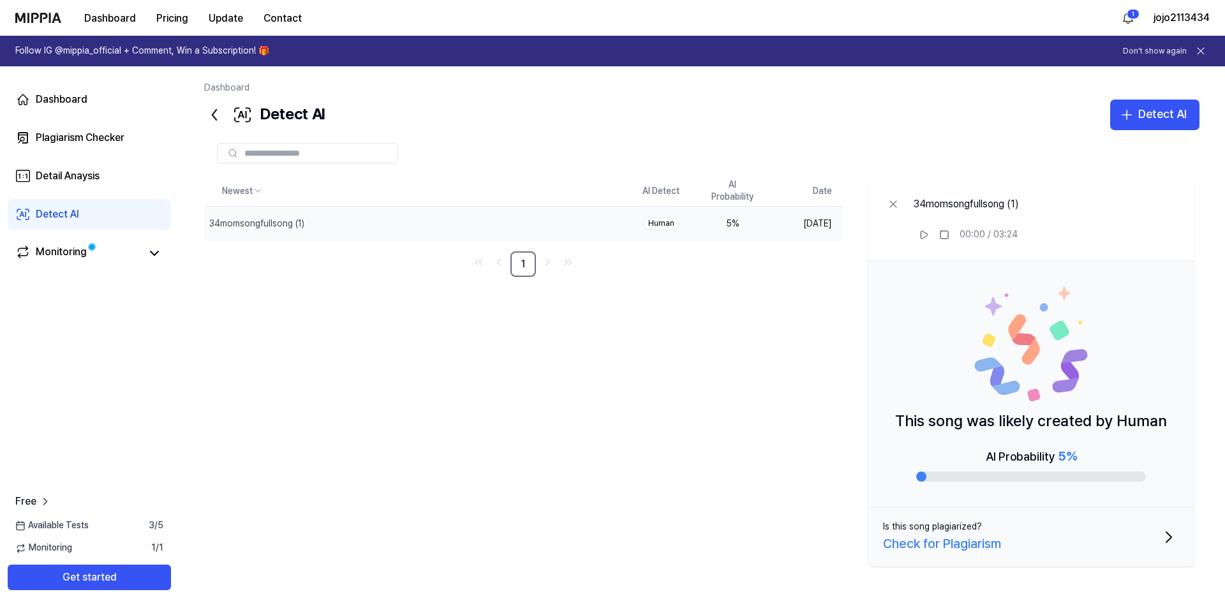
click at [982, 544] on div "Check for Plagiarism" at bounding box center [942, 543] width 118 height 20
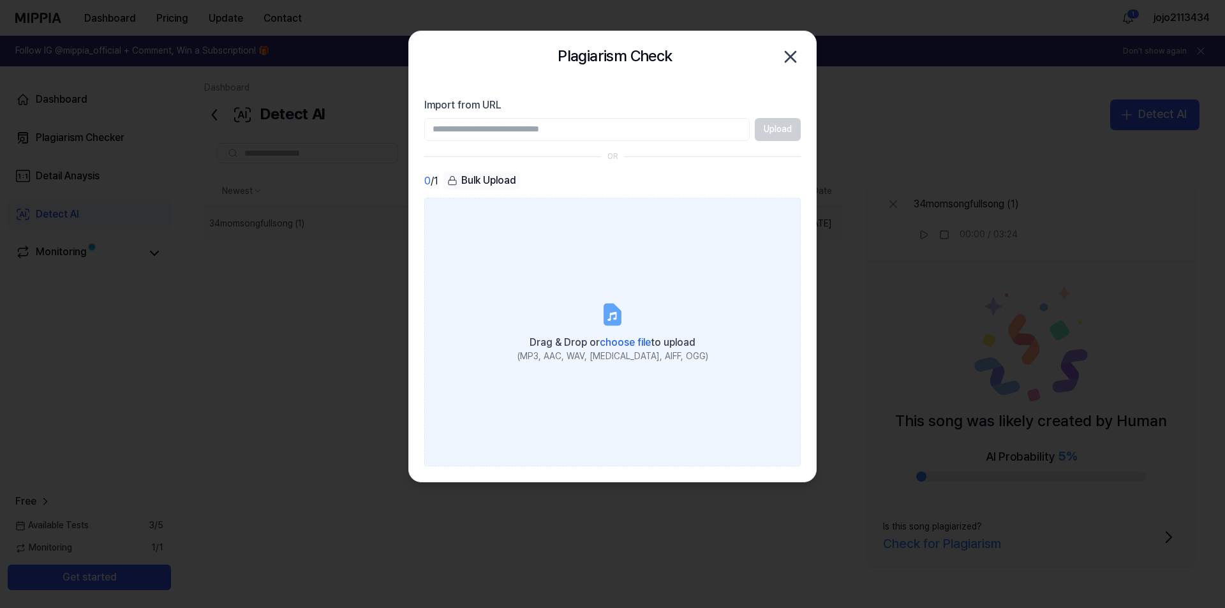
click at [511, 225] on label "Drag & Drop or choose file to upload (MP3, AAC, WAV, FLAC, AIFF, OGG)" at bounding box center [612, 332] width 376 height 268
click at [0, 0] on input "Drag & Drop or choose file to upload (MP3, AAC, WAV, FLAC, AIFF, OGG)" at bounding box center [0, 0] width 0 height 0
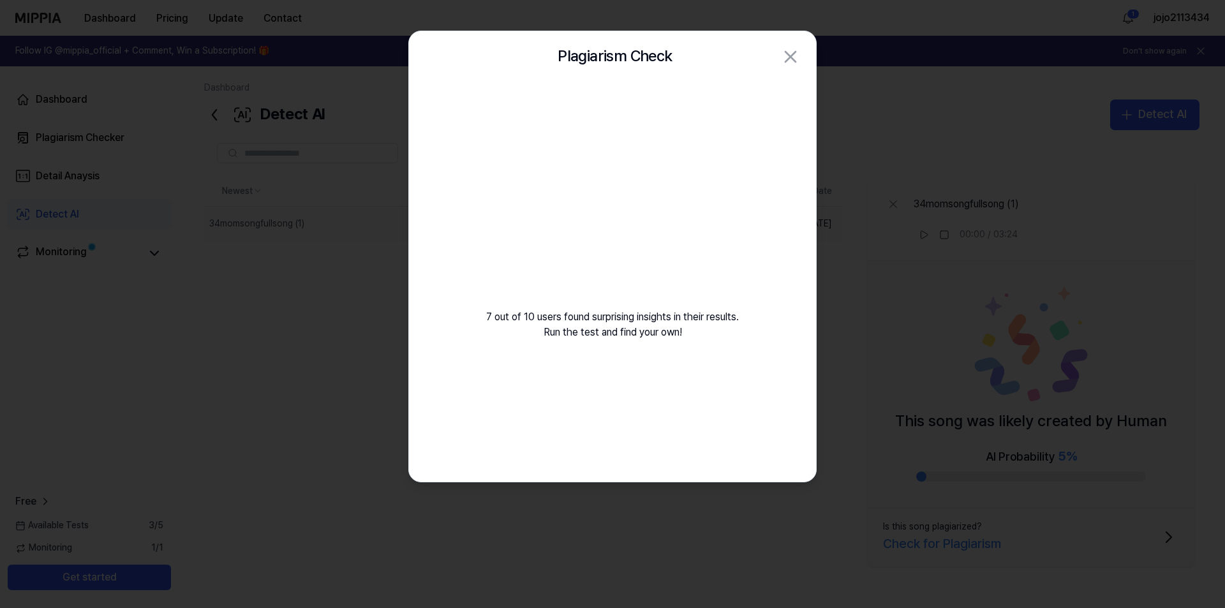
click at [874, 292] on div at bounding box center [612, 304] width 1225 height 608
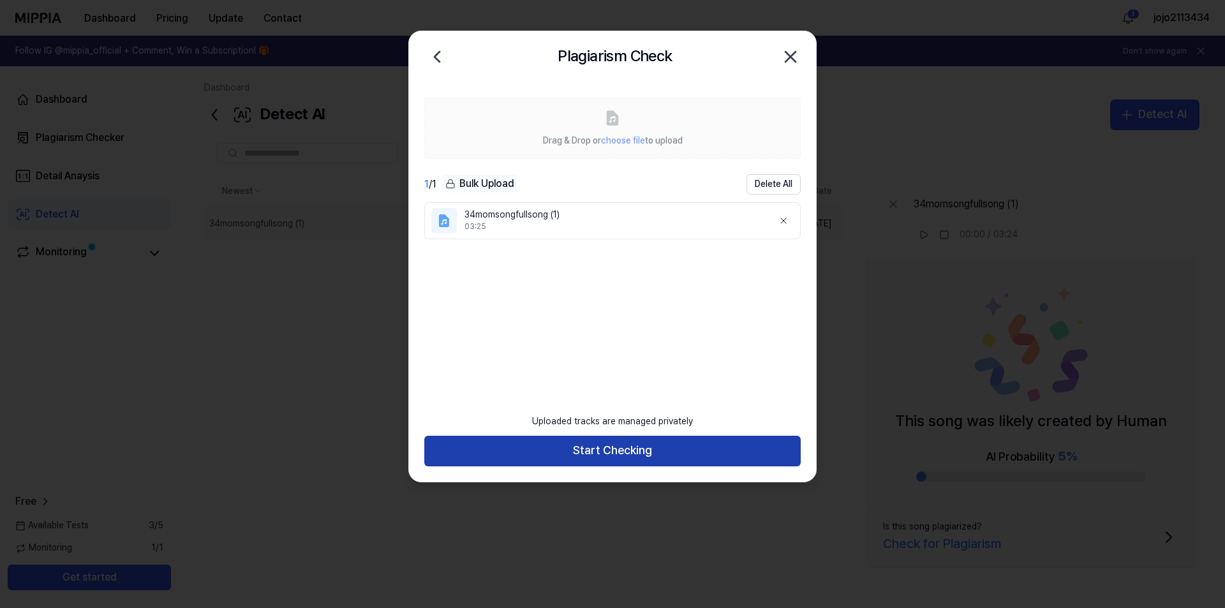
click at [635, 451] on button "Start Checking" at bounding box center [612, 451] width 376 height 31
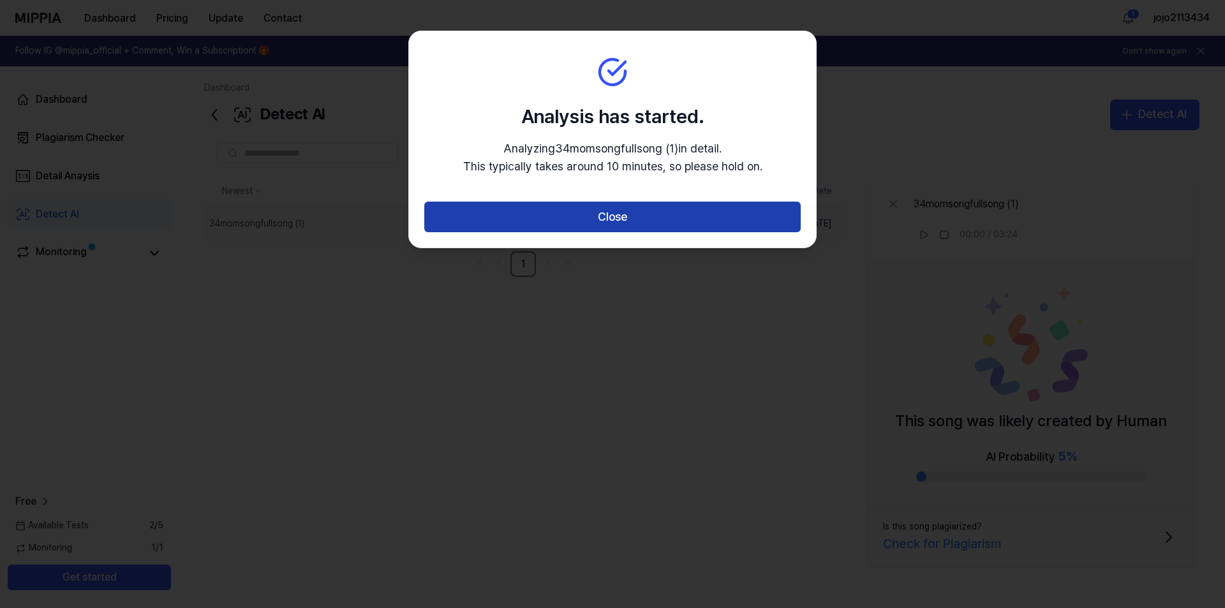
click at [653, 216] on button "Close" at bounding box center [612, 217] width 376 height 31
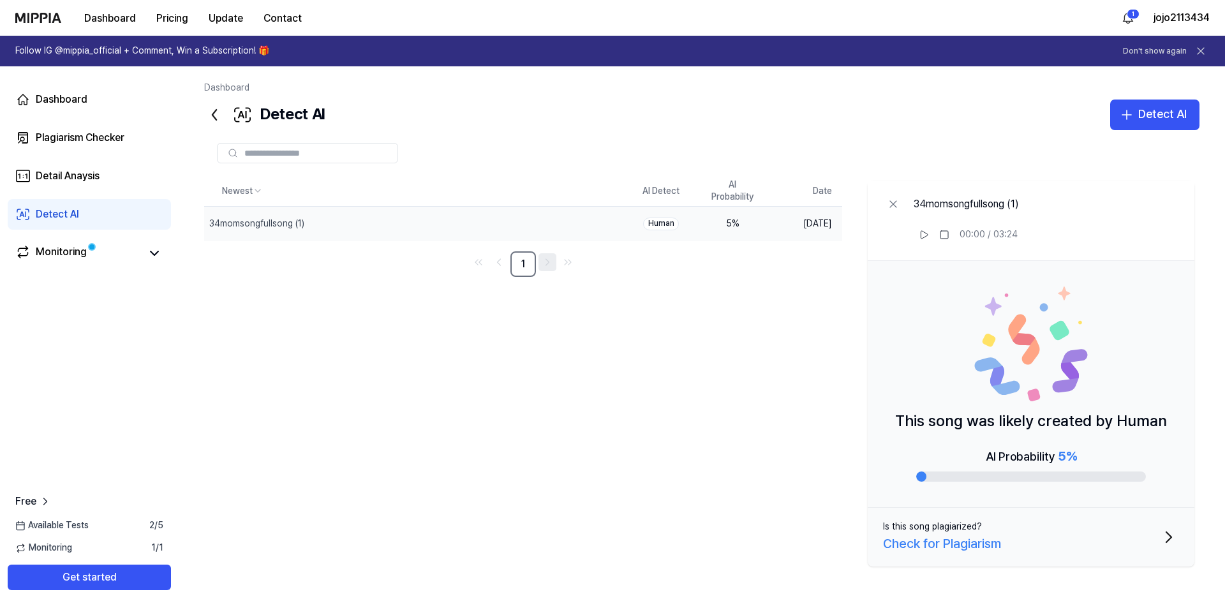
click at [546, 268] on icon "Go to next page" at bounding box center [547, 262] width 13 height 15
click at [1140, 120] on div "Detect AI" at bounding box center [1162, 114] width 48 height 19
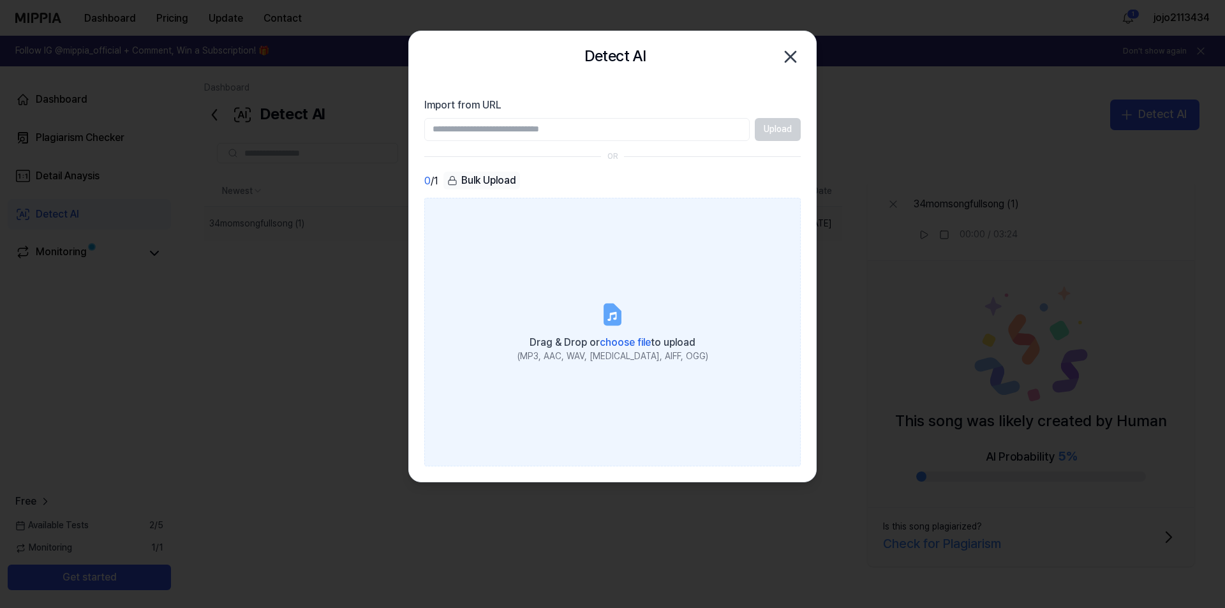
click at [496, 249] on label "Drag & Drop or choose file to upload (MP3, AAC, WAV, FLAC, AIFF, OGG)" at bounding box center [612, 332] width 376 height 268
click at [0, 0] on input "Drag & Drop or choose file to upload (MP3, AAC, WAV, FLAC, AIFF, OGG)" at bounding box center [0, 0] width 0 height 0
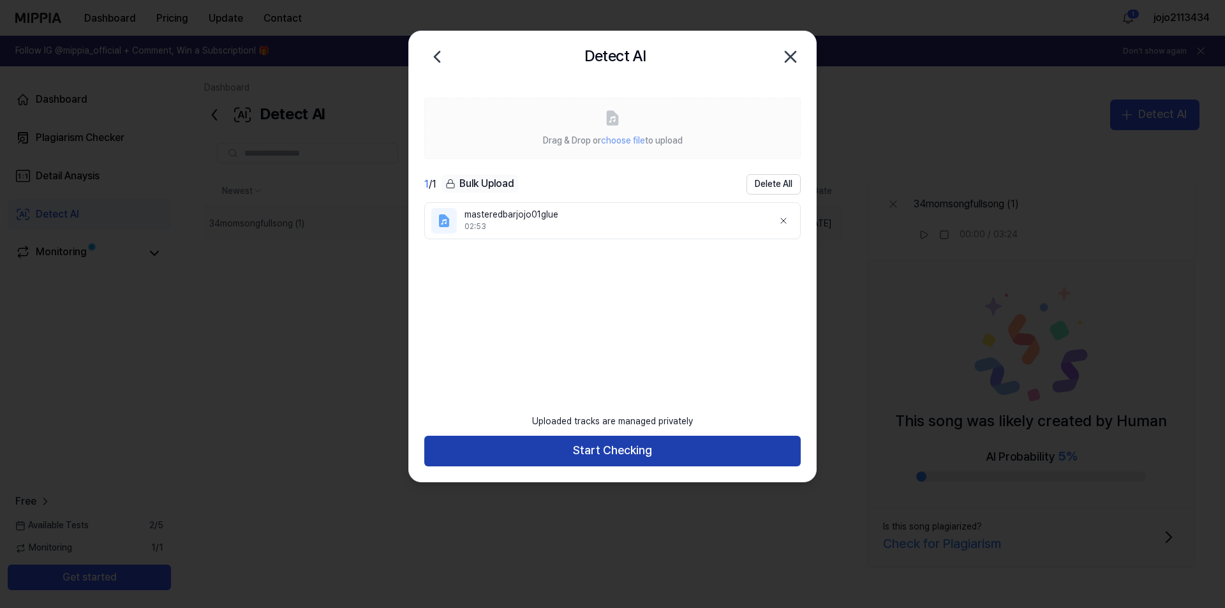
click at [613, 448] on button "Start Checking" at bounding box center [612, 451] width 376 height 31
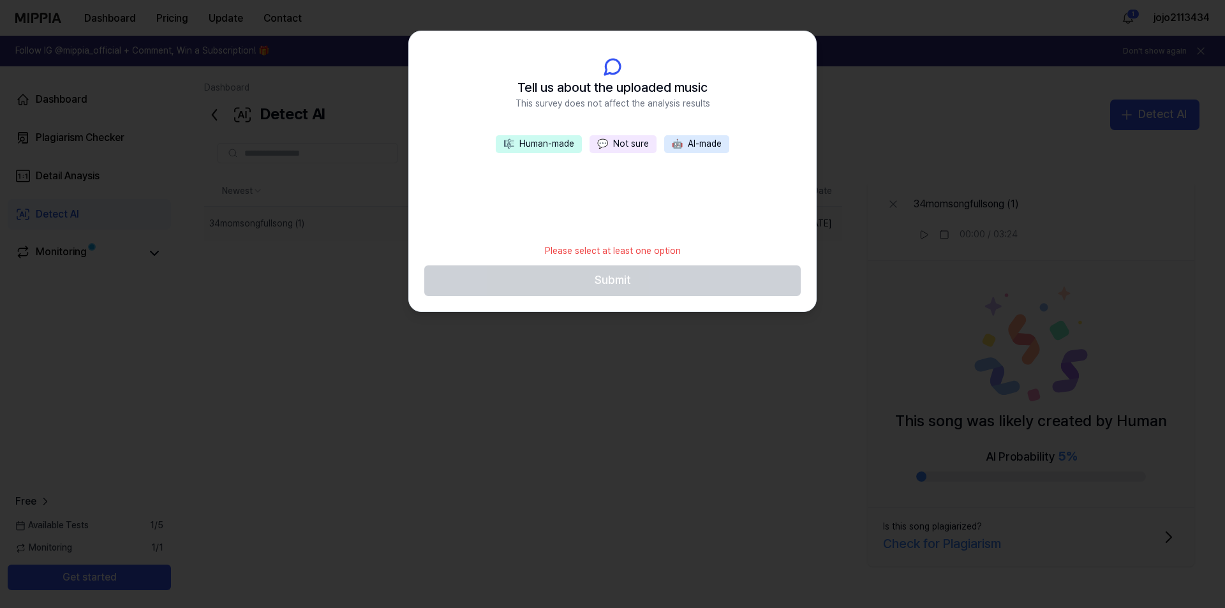
drag, startPoint x: 622, startPoint y: 138, endPoint x: 621, endPoint y: 145, distance: 7.1
click at [623, 139] on button "💬 Not sure" at bounding box center [622, 144] width 67 height 18
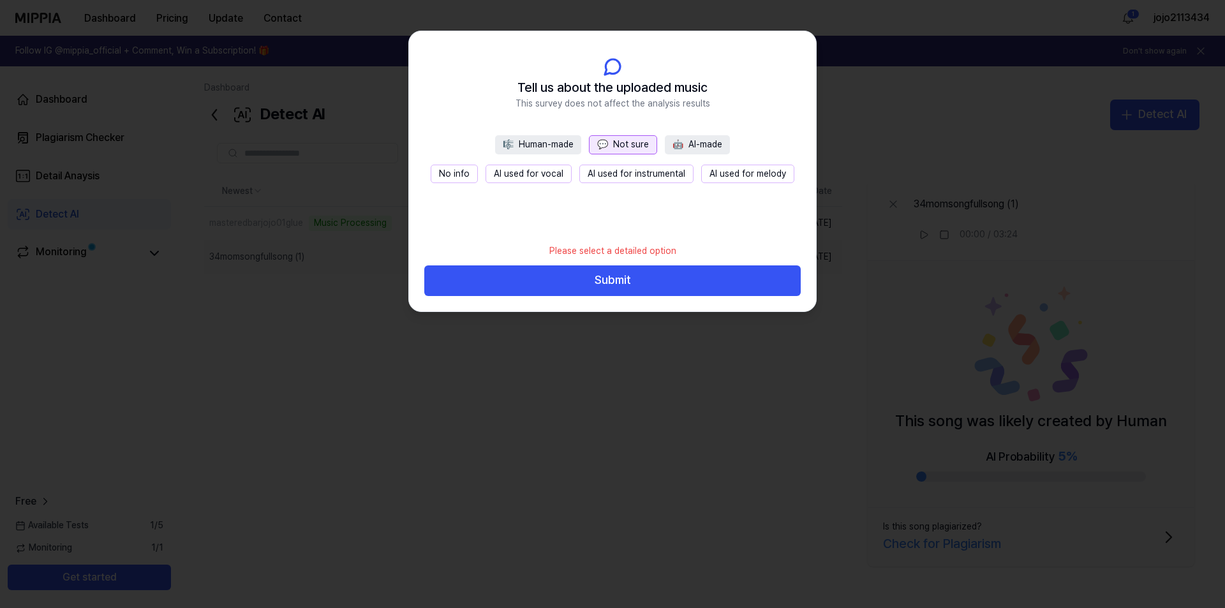
click at [679, 175] on button "AI used for instrumental" at bounding box center [636, 174] width 114 height 19
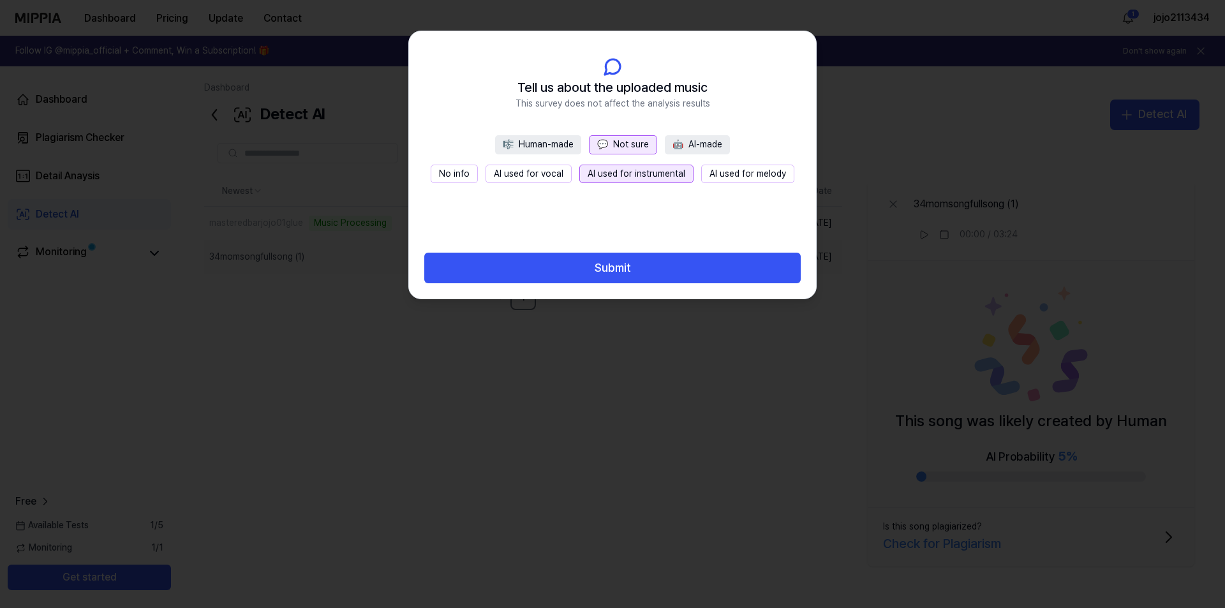
click at [719, 172] on button "AI used for melody" at bounding box center [747, 174] width 93 height 19
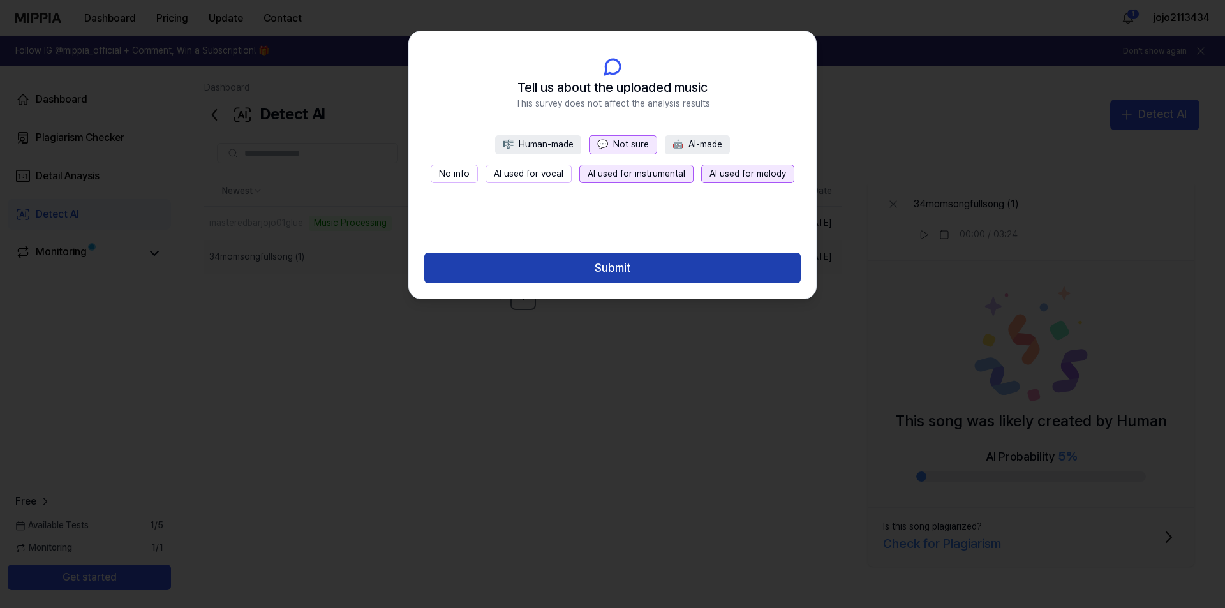
click at [632, 266] on button "Submit" at bounding box center [612, 268] width 376 height 31
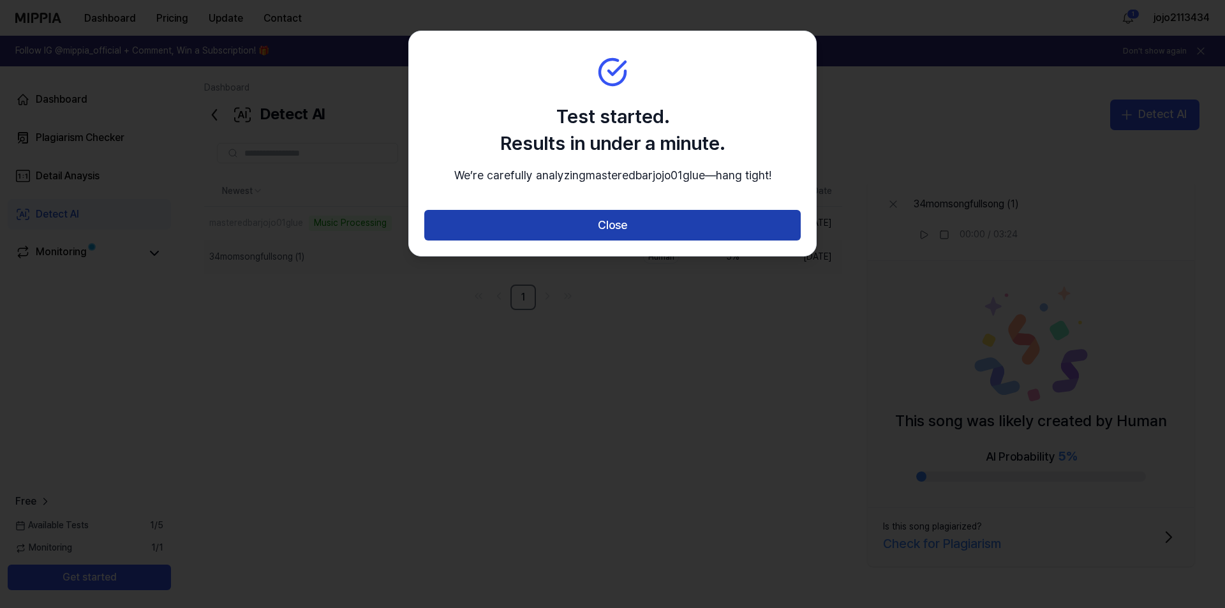
click at [637, 241] on button "Close" at bounding box center [612, 225] width 376 height 31
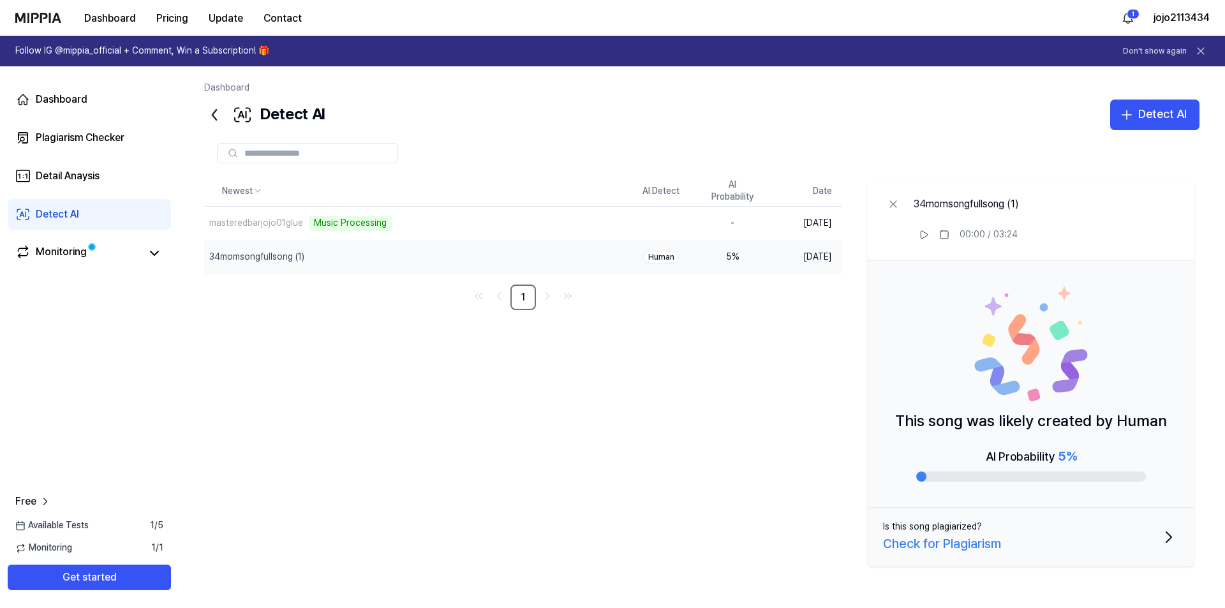
click at [72, 525] on span "Available Tests" at bounding box center [51, 525] width 73 height 13
click at [72, 251] on div "Monitoring" at bounding box center [61, 253] width 51 height 18
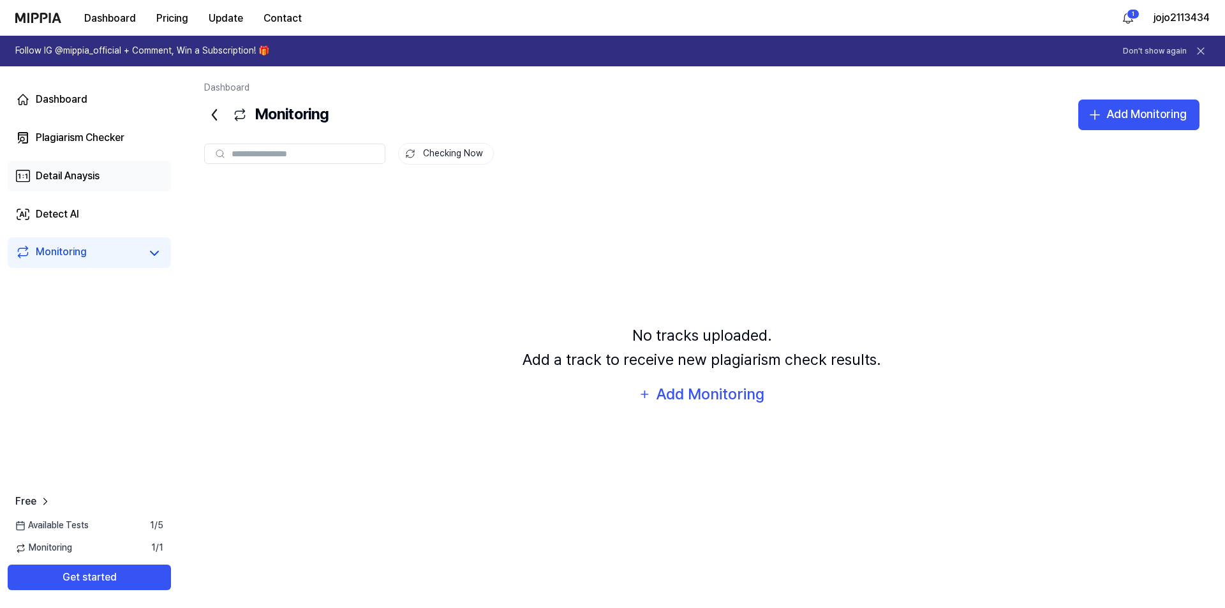
click at [71, 182] on div "Detail Anaysis" at bounding box center [68, 175] width 64 height 15
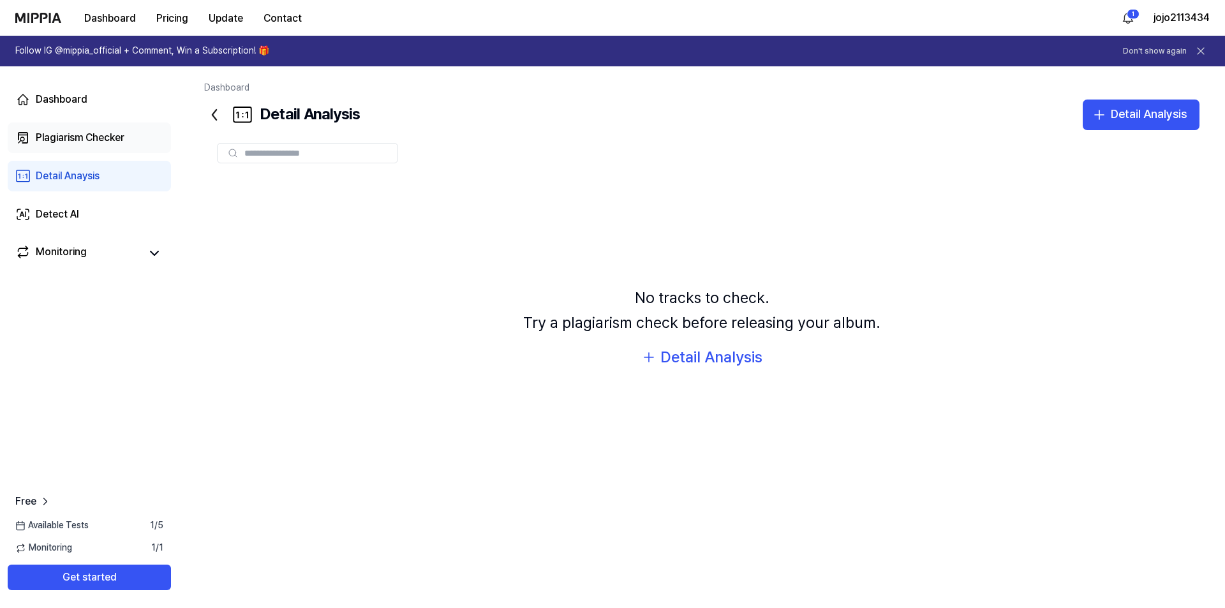
click at [65, 139] on div "Plagiarism Checker" at bounding box center [80, 137] width 89 height 15
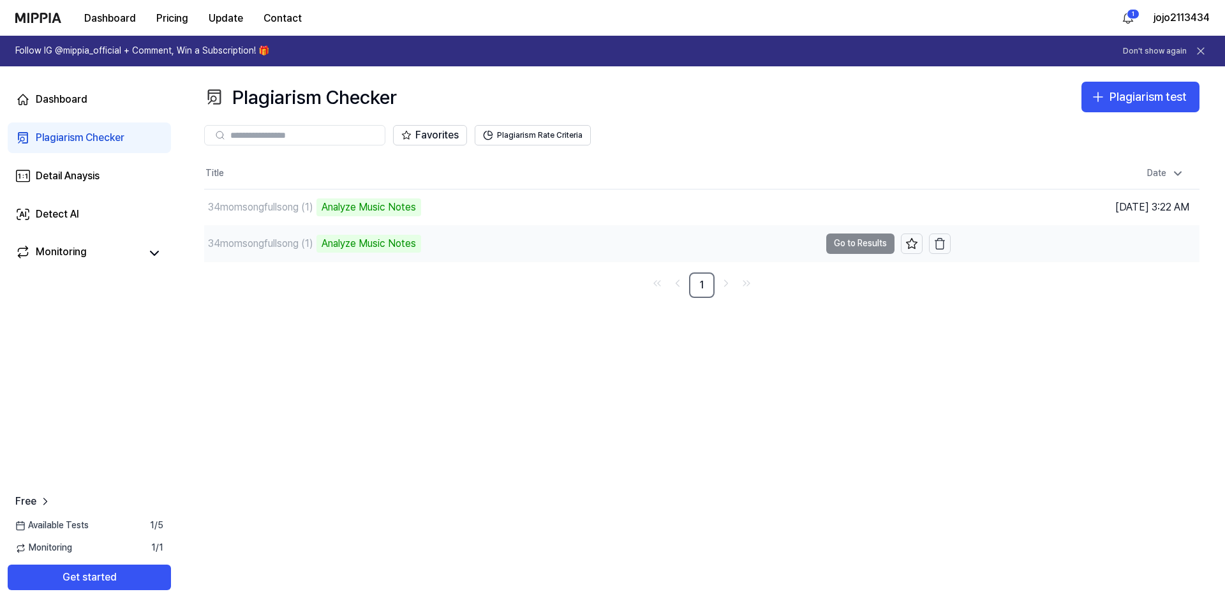
click at [864, 245] on td "34momsongfullsong (1) Analyze Music Notes Go to Results" at bounding box center [577, 244] width 746 height 36
click at [852, 246] on td "34momsongfullsong (1) Analyze Music Notes Go to Results" at bounding box center [577, 244] width 746 height 36
click at [857, 239] on td "34momsongfullsong (1) Analyze Music Notes Go to Results" at bounding box center [577, 244] width 746 height 36
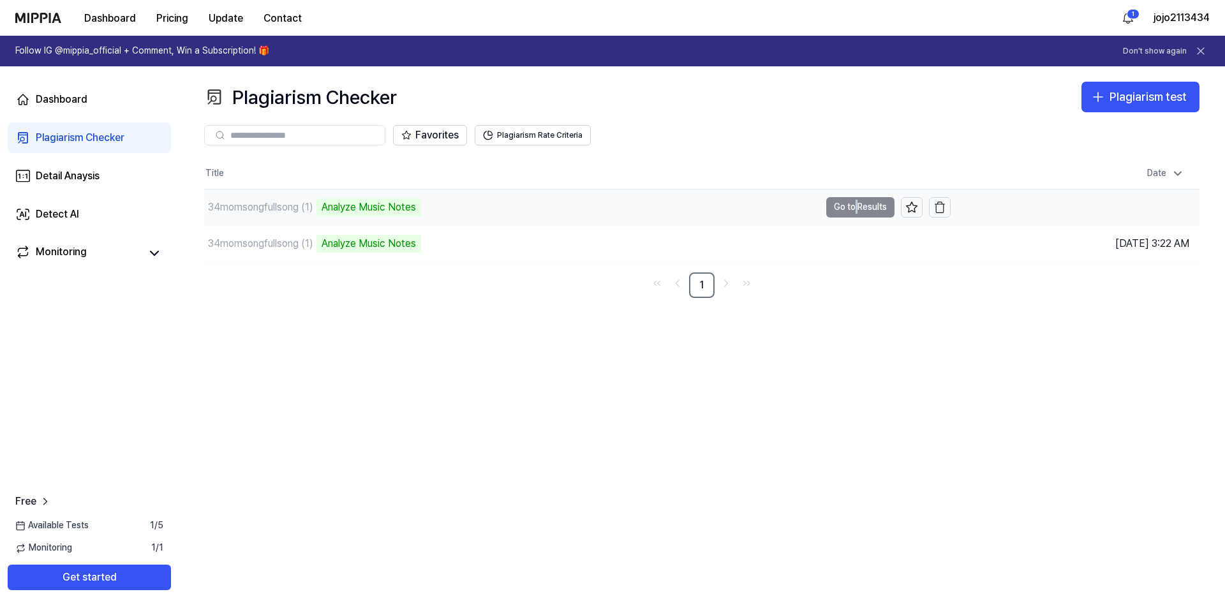
click at [856, 207] on td "34momsongfullsong (1) Analyze Music Notes Go to Results" at bounding box center [577, 207] width 746 height 36
click at [866, 207] on td "34momsongfullsong (1) Analyze Music Notes Go to Results" at bounding box center [577, 207] width 746 height 36
click at [865, 207] on td "34momsongfullsong (1) Analyze Music Notes Go to Results" at bounding box center [577, 207] width 746 height 36
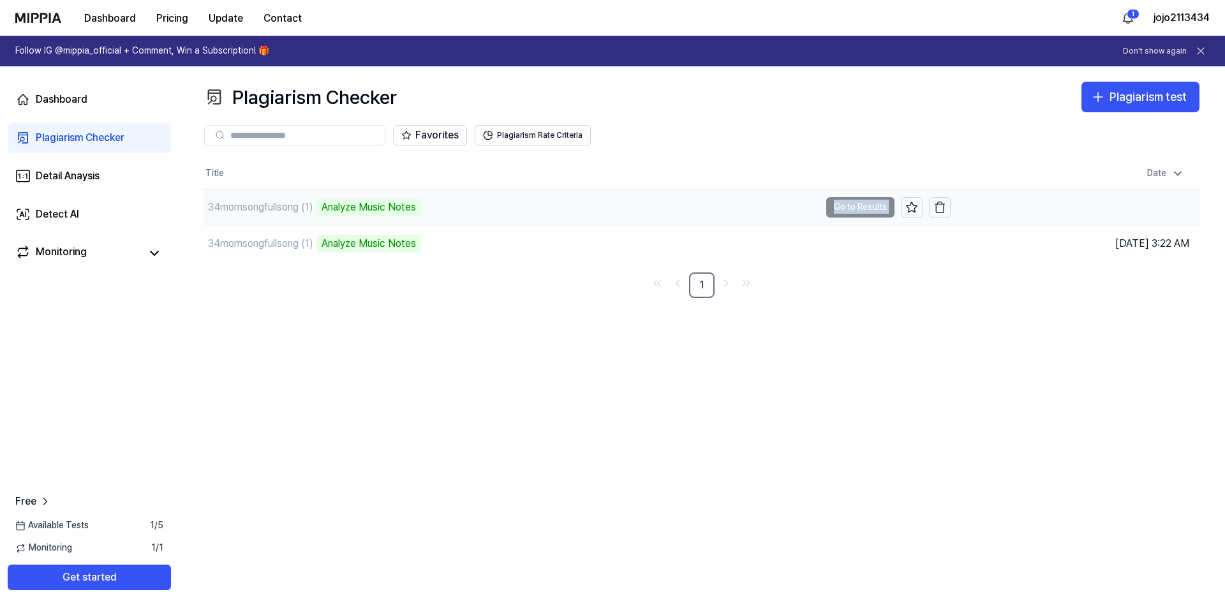
click at [865, 207] on td "34momsongfullsong (1) Analyze Music Notes Go to Results" at bounding box center [577, 207] width 746 height 36
click at [74, 107] on link "Dashboard" at bounding box center [89, 99] width 163 height 31
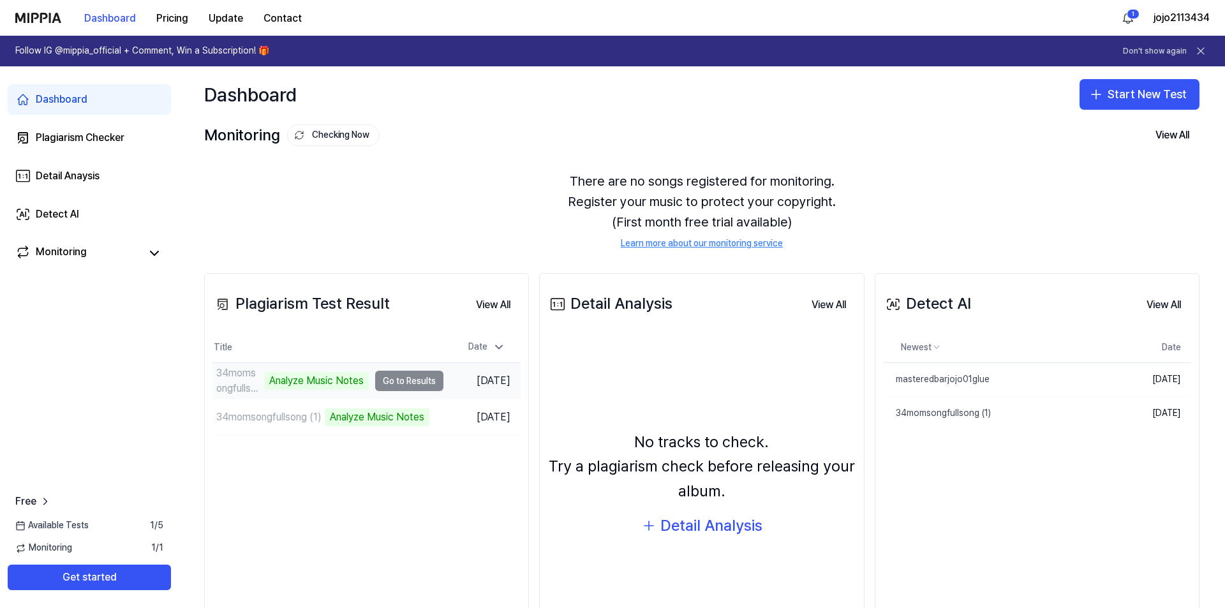
click at [395, 378] on td "34momsongfullsong (1) Analyze Music Notes Go to Results" at bounding box center [327, 381] width 231 height 36
click at [396, 378] on td "34momsongfullsong (1) Analyze Music Notes Go to Results" at bounding box center [327, 381] width 231 height 36
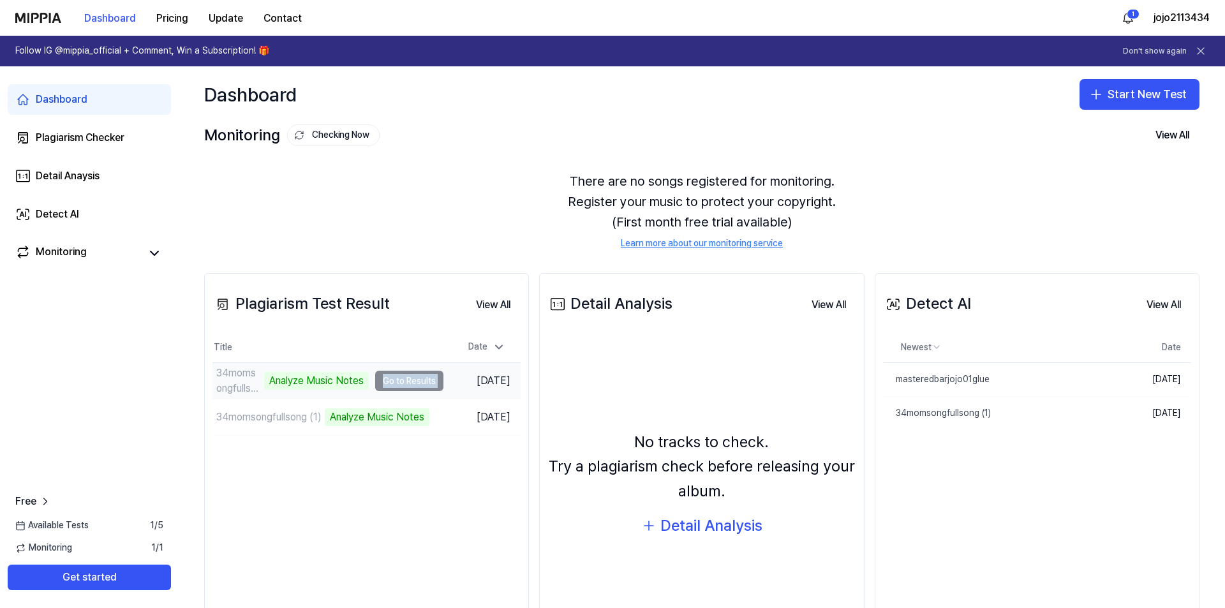
click at [396, 378] on td "34momsongfullsong (1) Analyze Music Notes Go to Results" at bounding box center [327, 381] width 231 height 36
click at [402, 410] on td "34momsongfullsong (1) Analyze Music Notes Go to Results" at bounding box center [327, 417] width 231 height 36
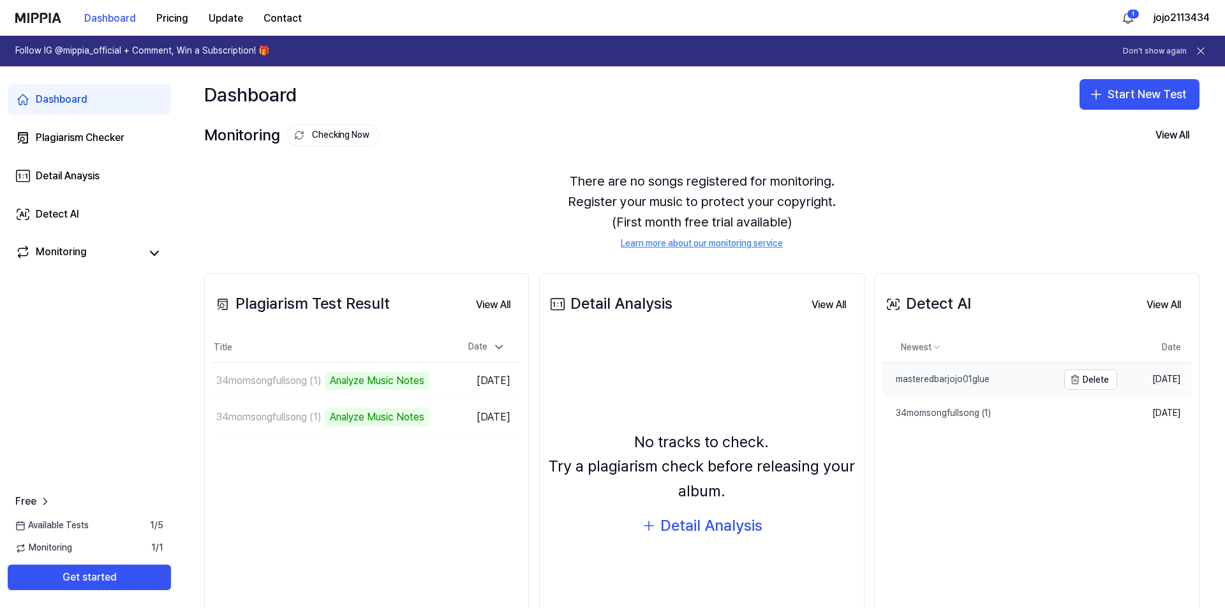
click at [930, 387] on link "masteredbarjojo01glue" at bounding box center [970, 379] width 175 height 33
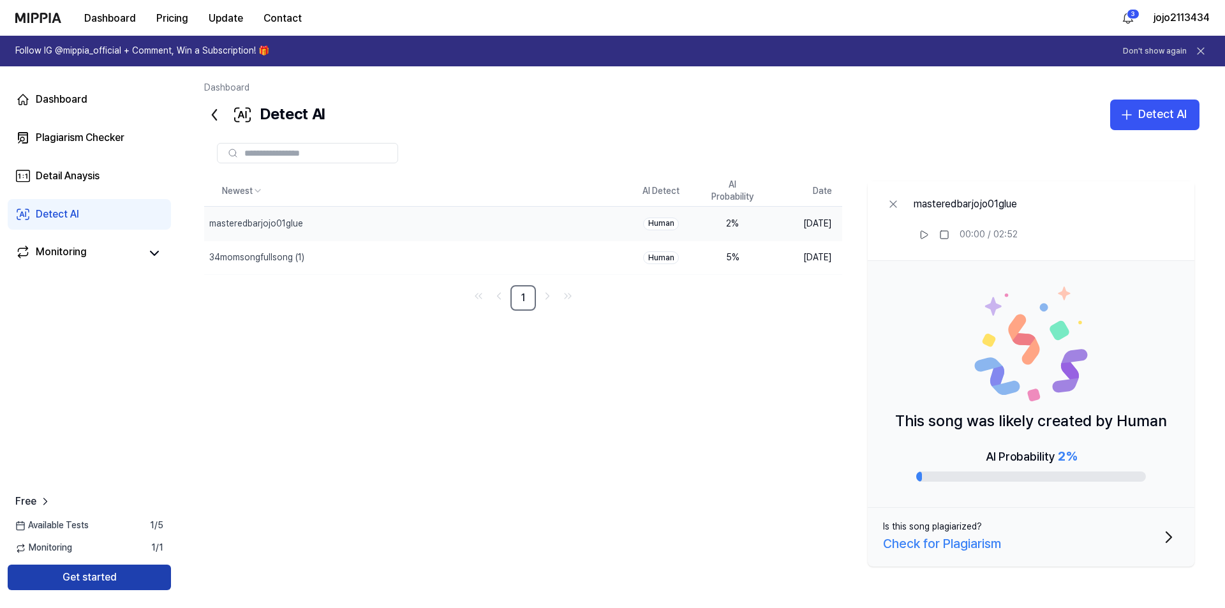
click at [128, 581] on button "Get started" at bounding box center [89, 578] width 163 height 26
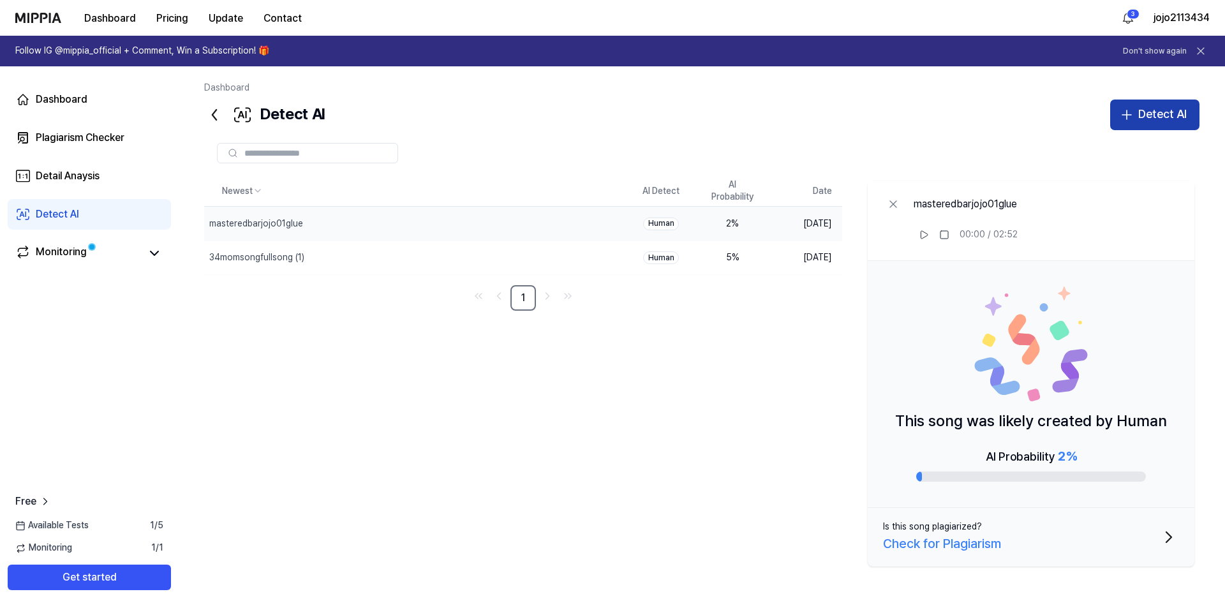
click at [1183, 108] on div "Detect AI" at bounding box center [1162, 114] width 48 height 19
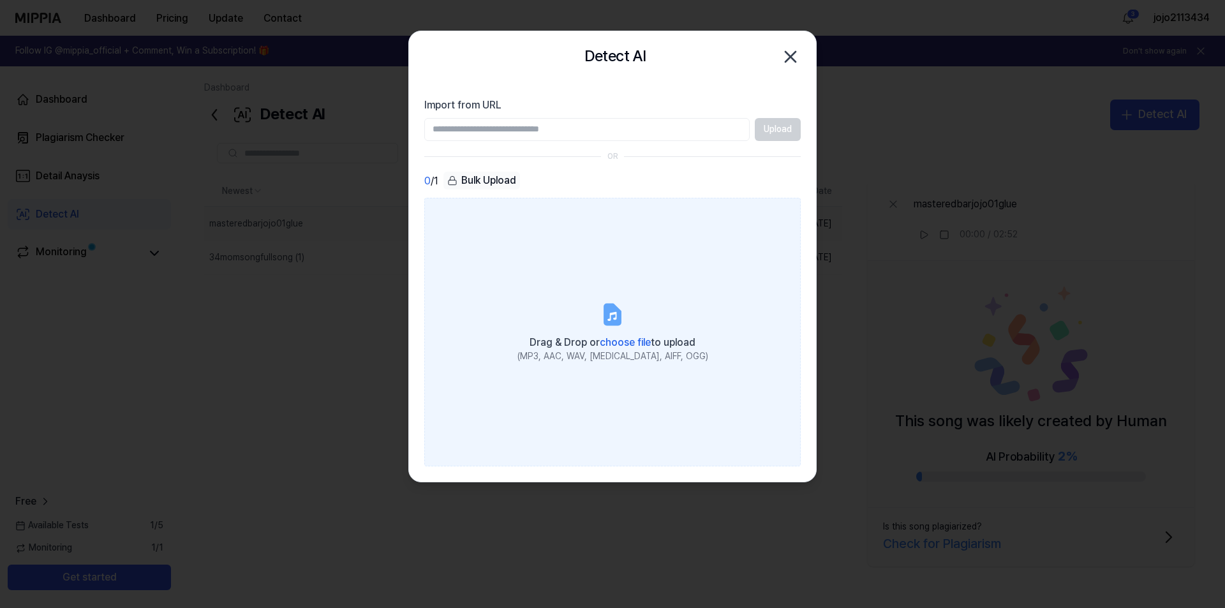
drag, startPoint x: 540, startPoint y: 298, endPoint x: 543, endPoint y: 311, distance: 13.0
click at [543, 308] on label "Drag & Drop or choose file to upload (MP3, AAC, WAV, FLAC, AIFF, OGG)" at bounding box center [612, 332] width 376 height 268
click at [544, 317] on label "Drag & Drop or choose file to upload (MP3, AAC, WAV, FLAC, AIFF, OGG)" at bounding box center [612, 332] width 376 height 268
click at [0, 0] on input "Drag & Drop or choose file to upload (MP3, AAC, WAV, FLAC, AIFF, OGG)" at bounding box center [0, 0] width 0 height 0
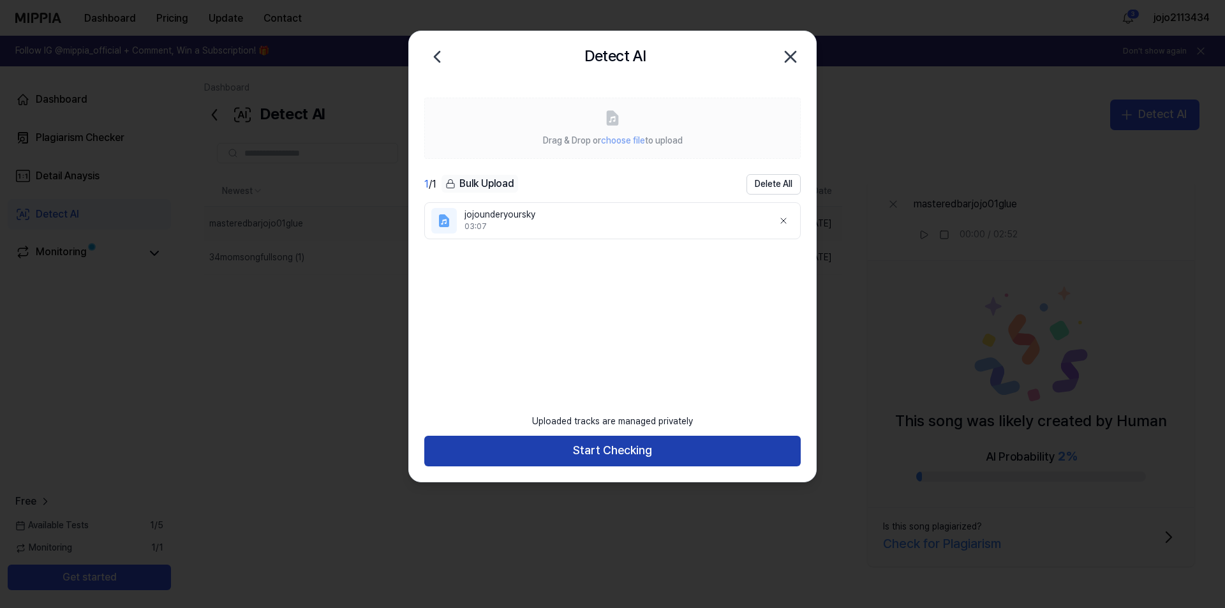
click at [678, 459] on button "Start Checking" at bounding box center [612, 451] width 376 height 31
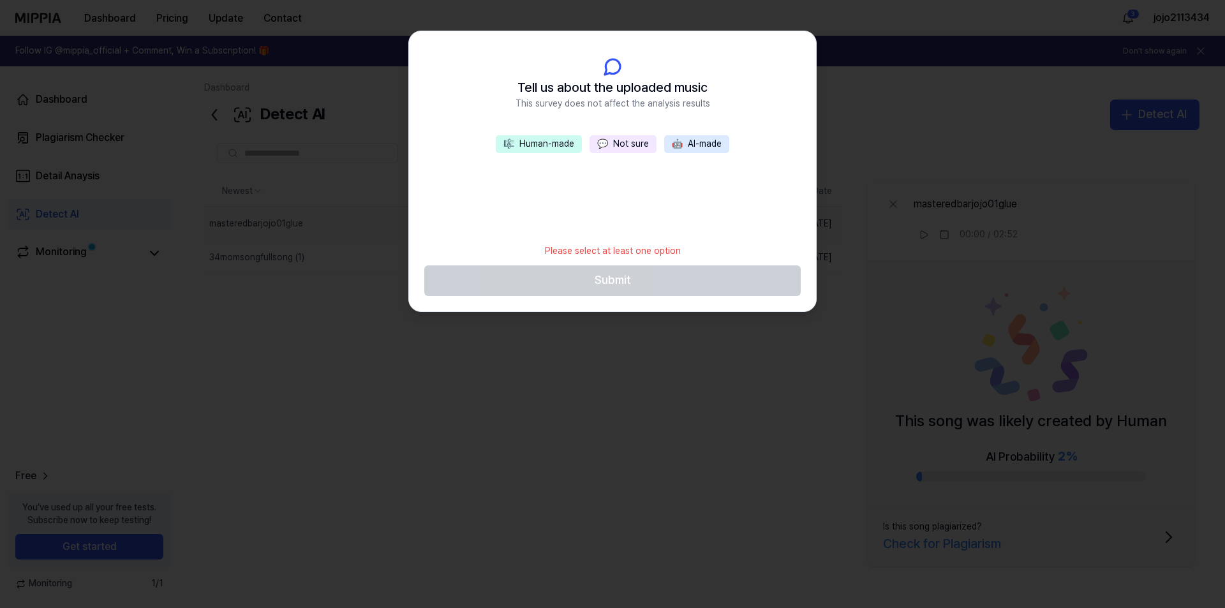
click at [637, 145] on button "💬 Not sure" at bounding box center [622, 144] width 67 height 18
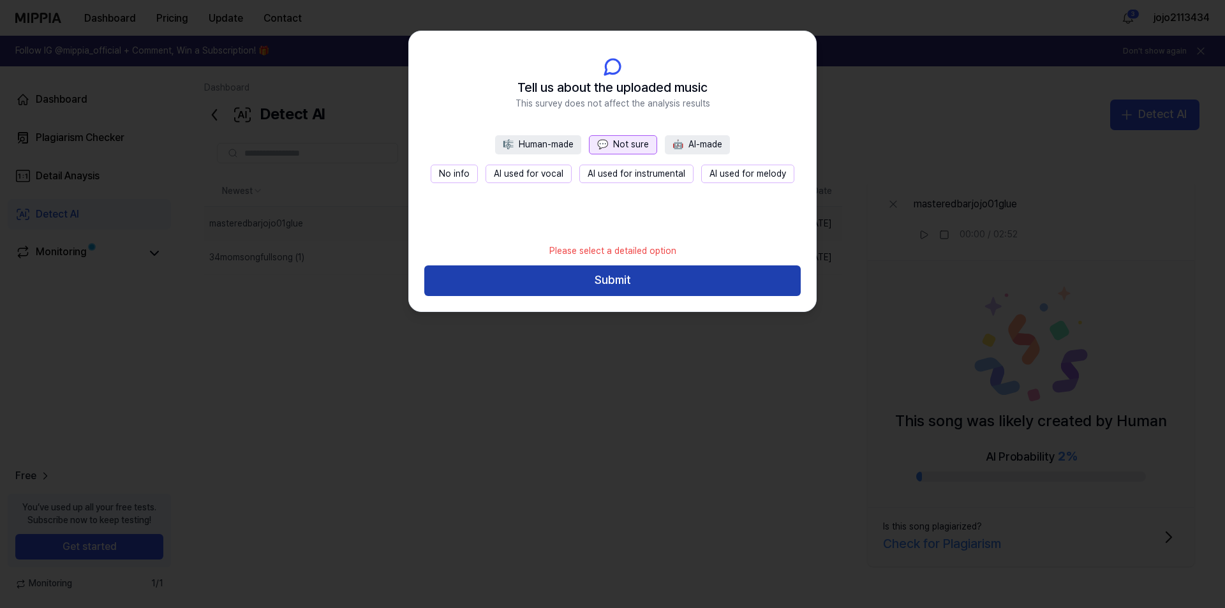
click at [629, 280] on button "Submit" at bounding box center [612, 280] width 376 height 31
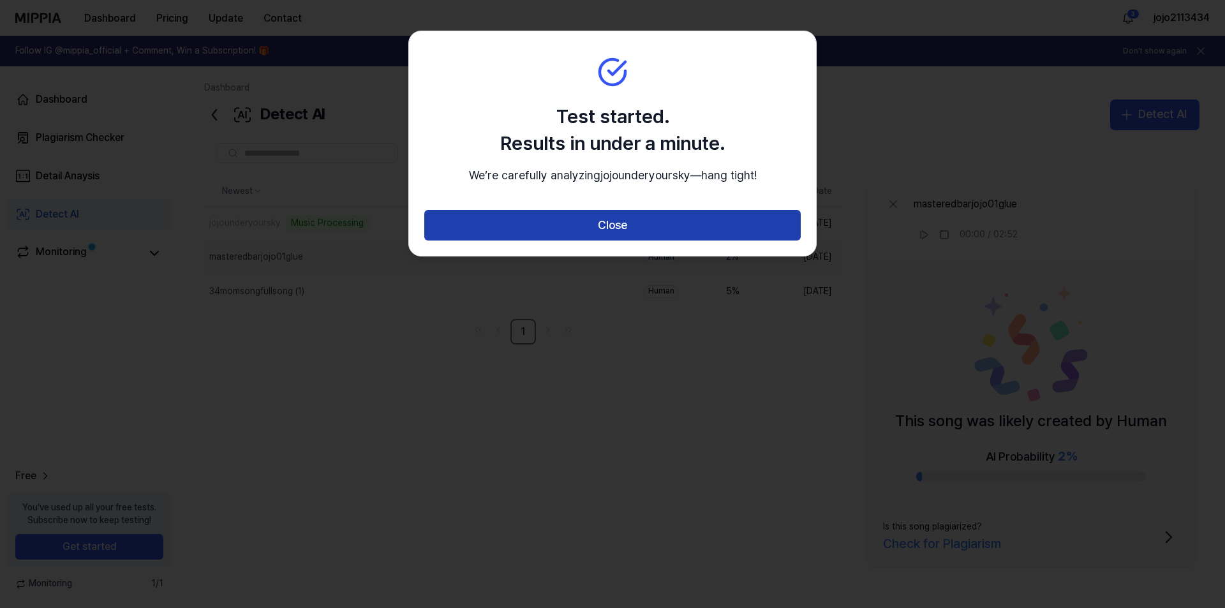
click at [614, 241] on button "Close" at bounding box center [612, 225] width 376 height 31
